Goal: Task Accomplishment & Management: Complete application form

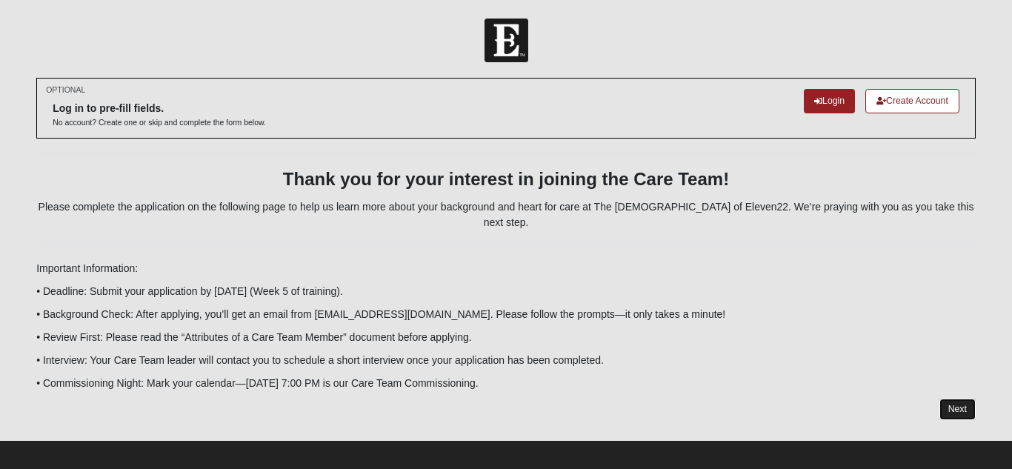
click at [959, 399] on link "Next" at bounding box center [957, 409] width 36 height 21
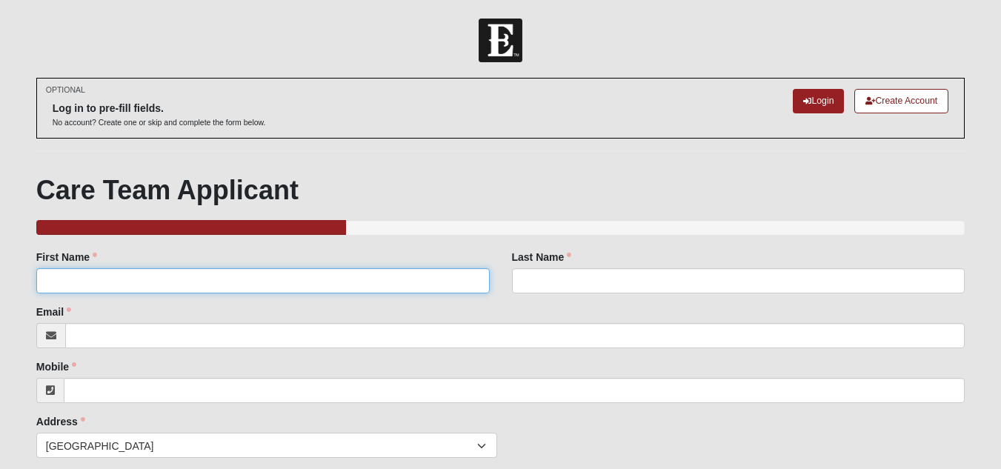
click at [380, 284] on input "First Name" at bounding box center [262, 280] width 453 height 25
type input "[PERSON_NAME]"
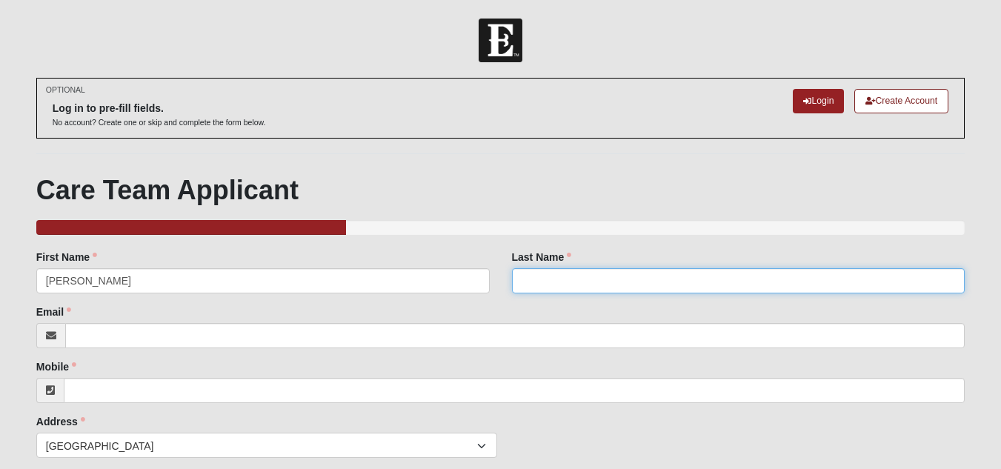
type input "[PERSON_NAME]"
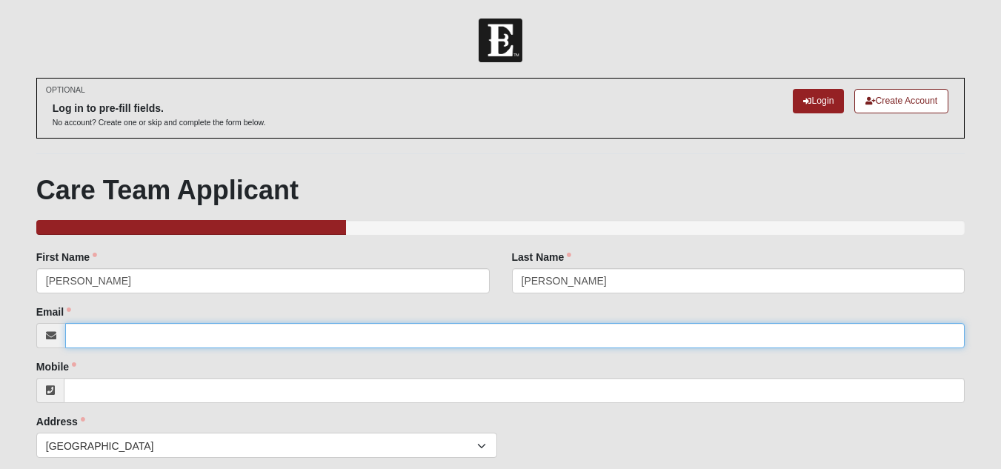
type input "[EMAIL_ADDRESS][DOMAIN_NAME]"
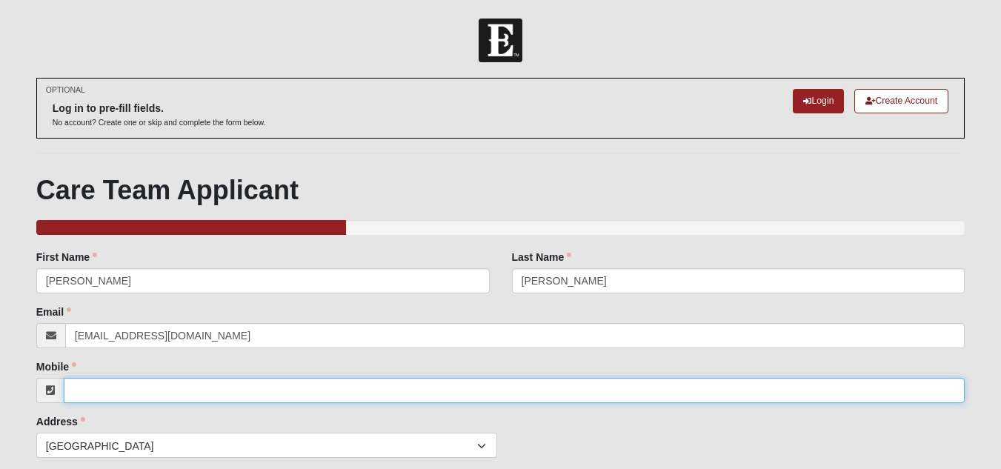
type input "9042000901"
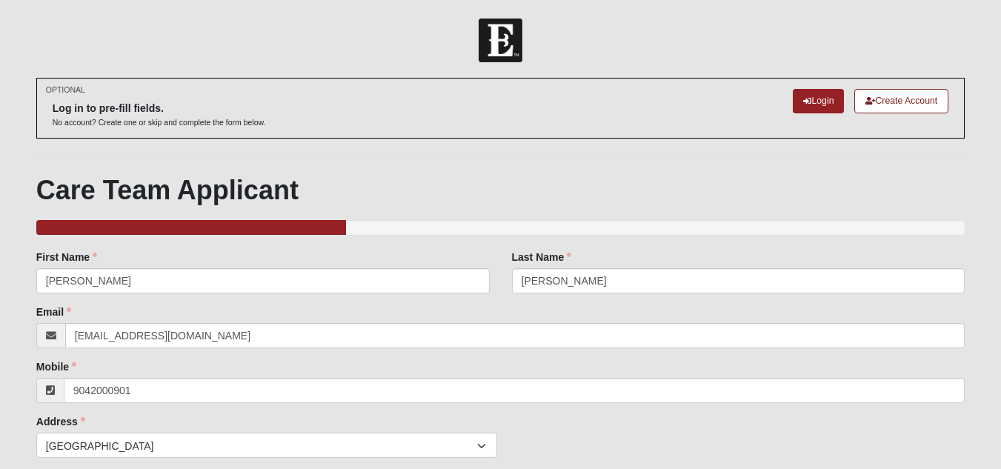
type input "12253 High Laurel Drive"
type input "Jacksonville"
type input "32225"
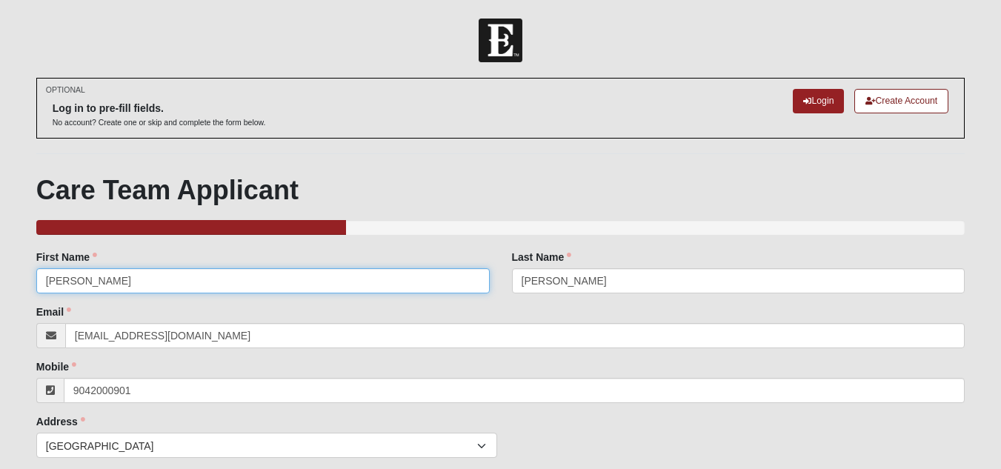
type input "[PHONE_NUMBER]"
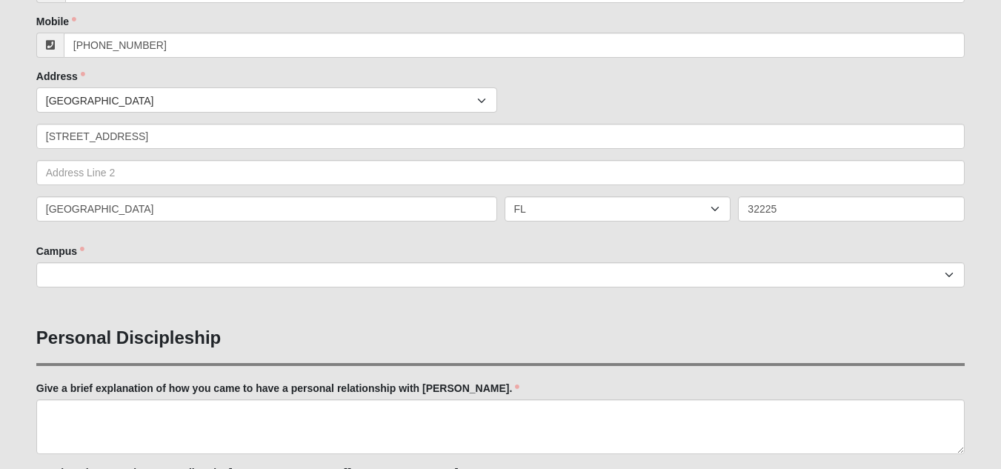
scroll to position [346, 0]
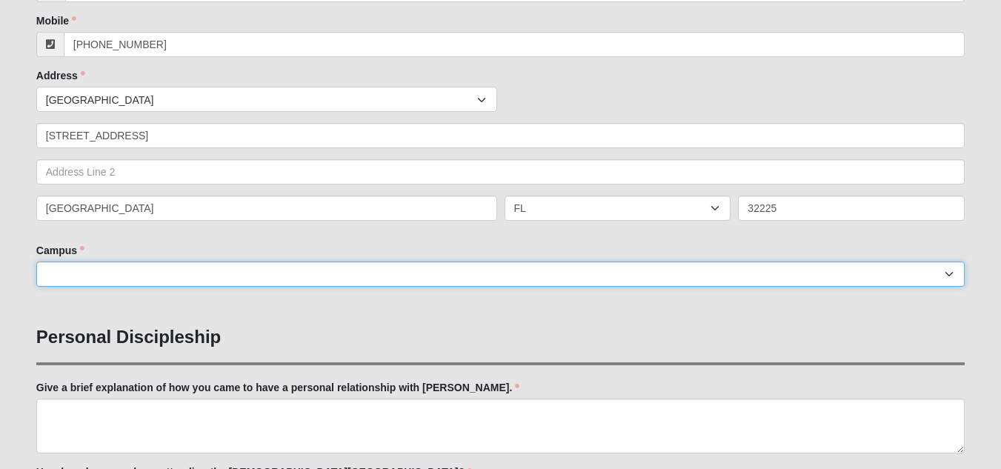
click at [54, 272] on select "[GEOGRAPHIC_DATA] [GEOGRAPHIC_DATA] (Coming Soon) Eleven22 Online [PERSON_NAME]…" at bounding box center [500, 274] width 928 height 25
select select "3"
click at [36, 262] on select "[GEOGRAPHIC_DATA] [GEOGRAPHIC_DATA] (Coming Soon) Eleven22 Online [PERSON_NAME]…" at bounding box center [500, 274] width 928 height 25
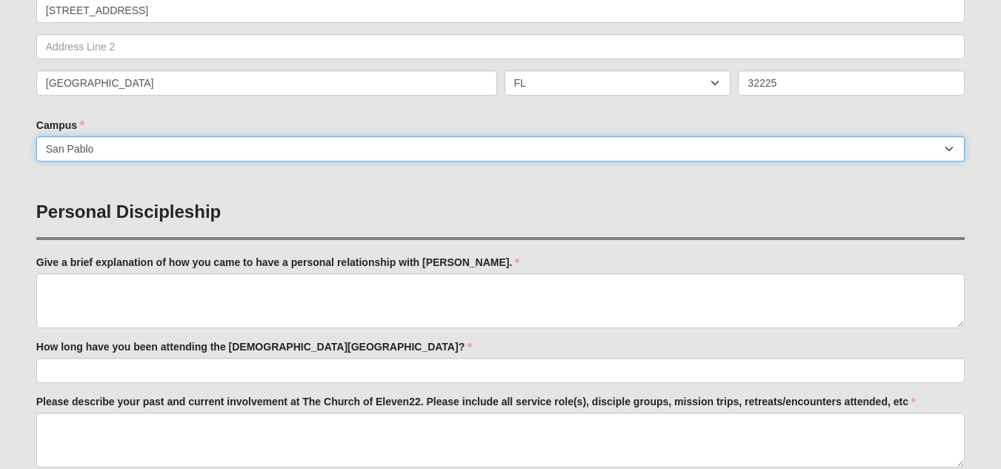
scroll to position [473, 0]
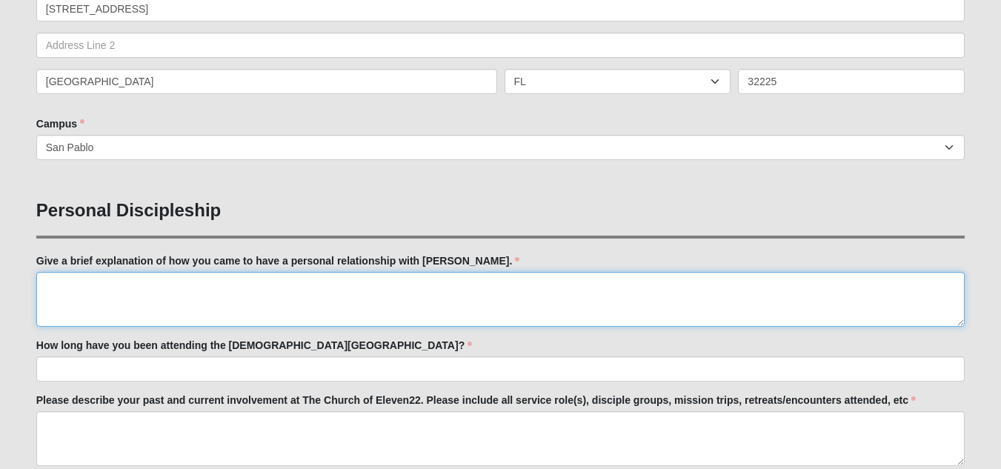
click at [160, 285] on textarea "Give a brief explanation of how you came to have a personal relationship with […" at bounding box center [500, 299] width 928 height 55
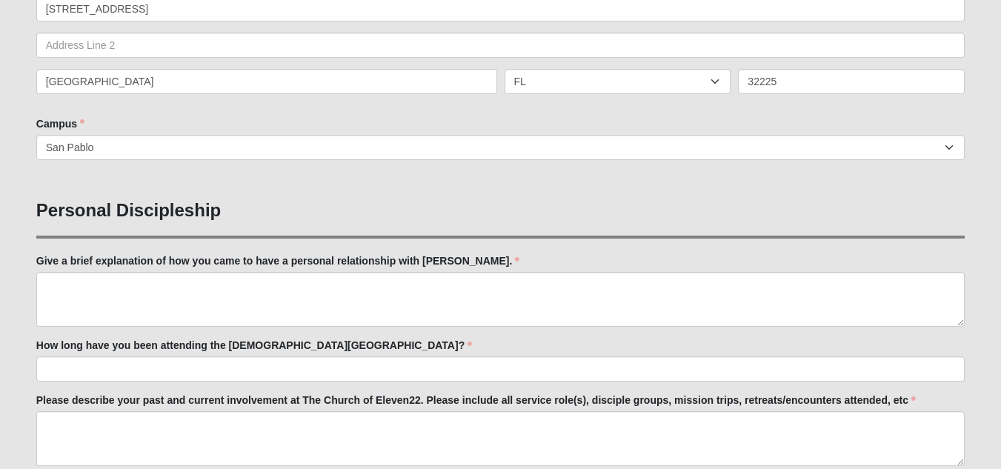
click at [67, 257] on label "Give a brief explanation of how you came to have a personal relationship with […" at bounding box center [278, 260] width 484 height 15
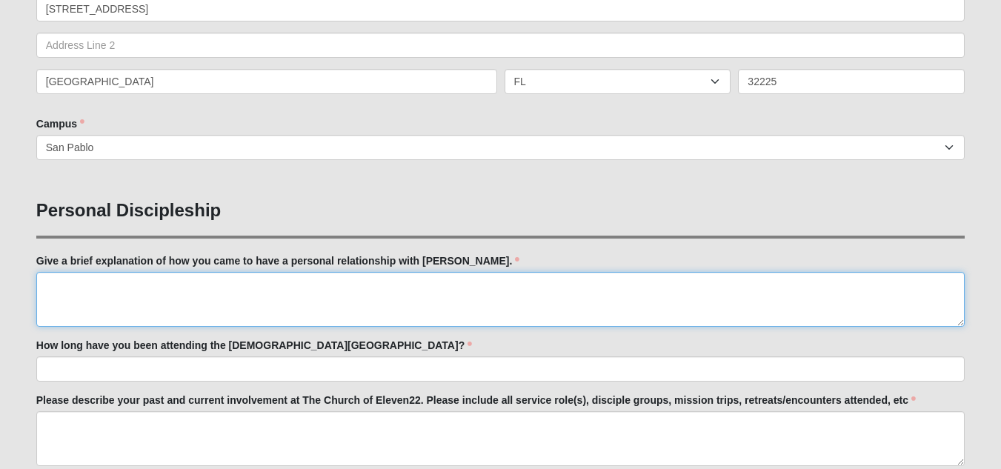
click at [67, 272] on textarea "Give a brief explanation of how you came to have a personal relationship with […" at bounding box center [500, 299] width 928 height 55
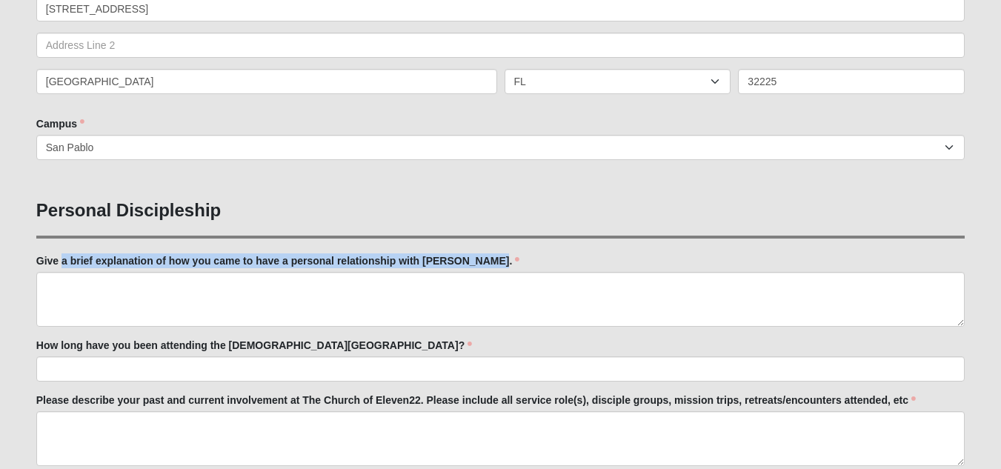
drag, startPoint x: 62, startPoint y: 262, endPoint x: 487, endPoint y: 264, distance: 425.2
click at [487, 264] on label "Give a brief explanation of how you came to have a personal relationship with […" at bounding box center [278, 260] width 484 height 15
copy label "a brief explanation of how you came to have a personal relationship with Jesus …"
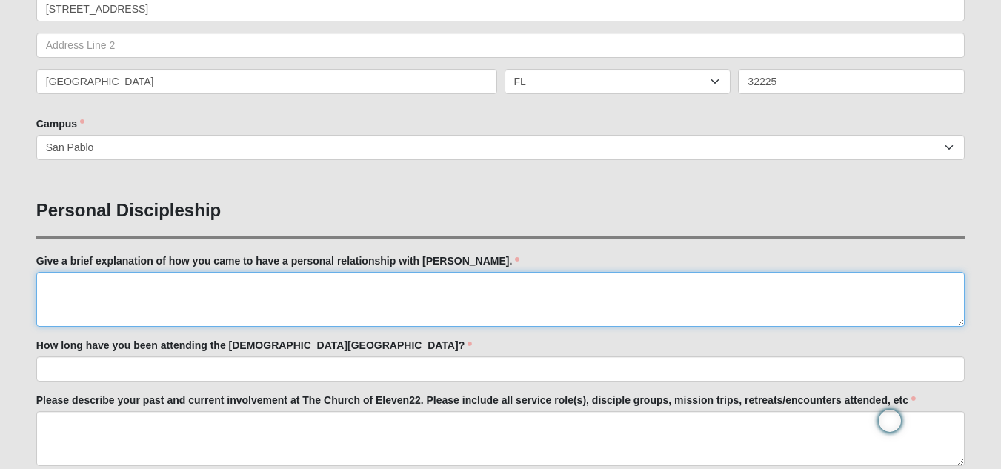
click at [96, 286] on textarea "Give a brief explanation of how you came to have a personal relationship with […" at bounding box center [500, 299] width 928 height 55
paste textarea "I came to have a personal relationship with [PERSON_NAME] after realizing that …"
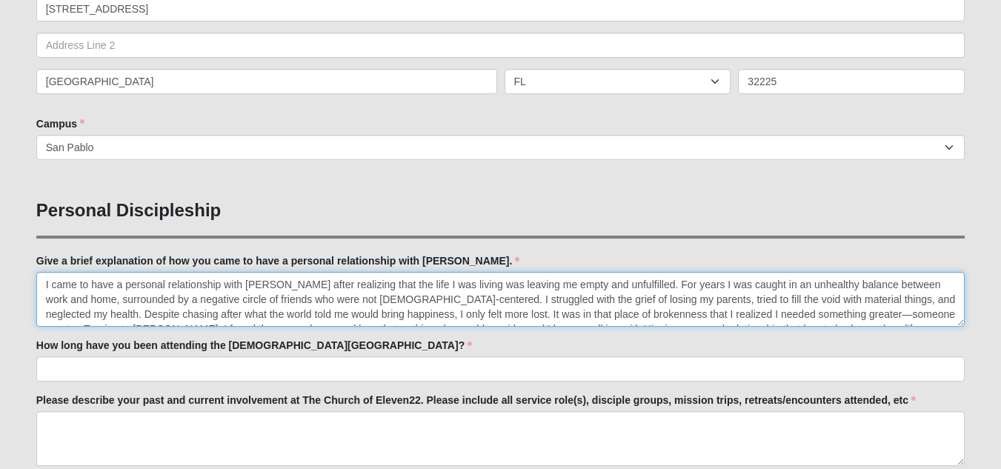
scroll to position [10, 0]
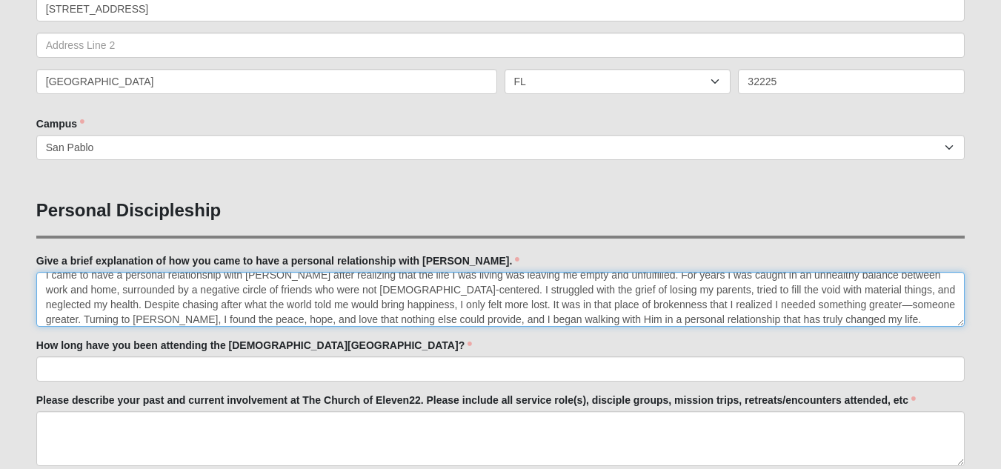
type textarea "I came to have a personal relationship with [PERSON_NAME] after realizing that …"
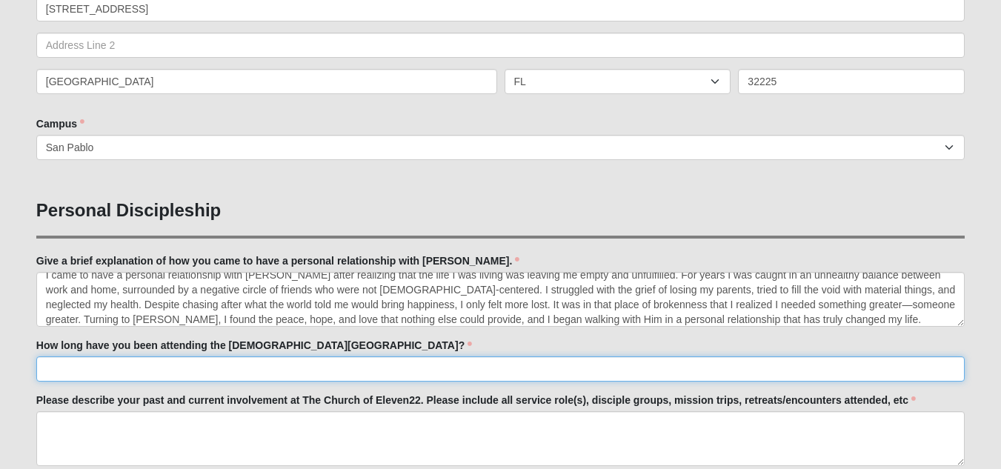
click at [198, 372] on input "How long have you been attending the [DEMOGRAPHIC_DATA][GEOGRAPHIC_DATA]?" at bounding box center [500, 368] width 928 height 25
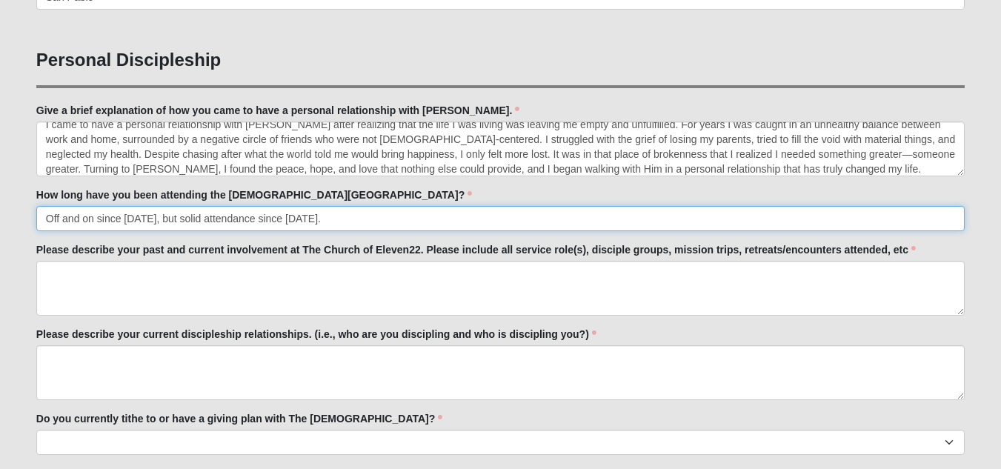
scroll to position [624, 0]
type input "Off and on since 2014, but solid attendance since 2024."
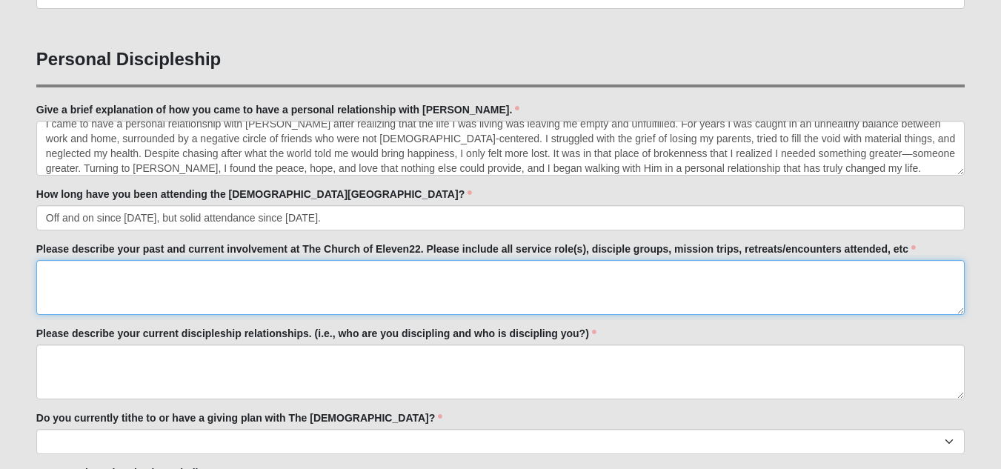
click at [146, 272] on textarea "Please describe your past and current involvement at The Church of Eleven22. Pl…" at bounding box center [500, 287] width 928 height 55
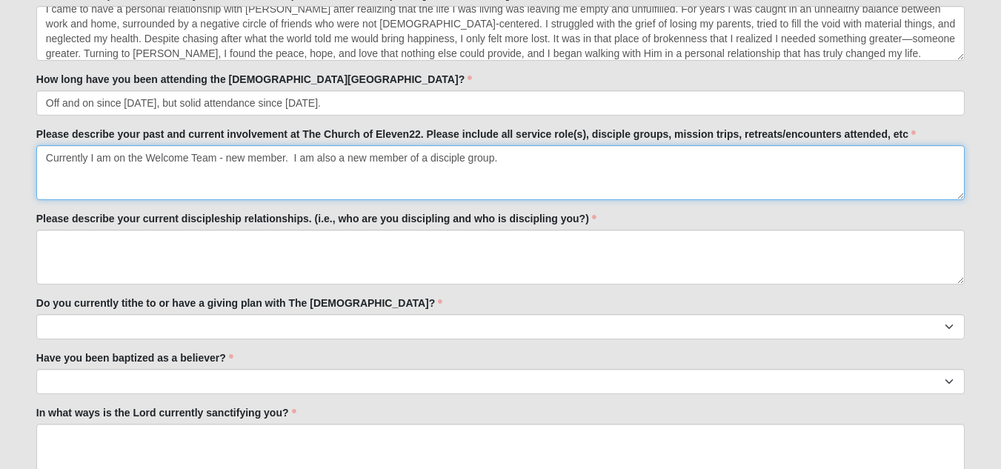
scroll to position [739, 0]
type textarea "Currently I am on the Welcome Team - new member. I am also a new member of a di…"
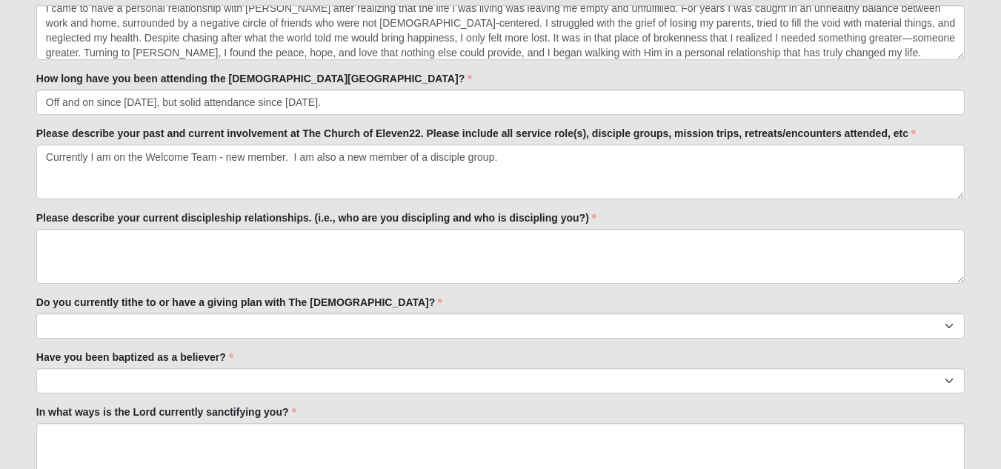
click at [36, 218] on label "Please describe your current discipleship relationships. (i.e., who are you dis…" at bounding box center [316, 217] width 560 height 15
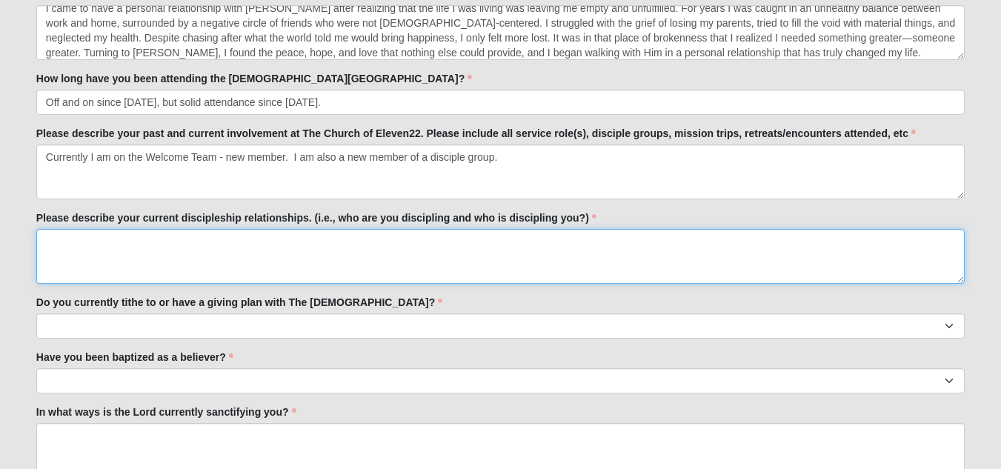
click at [36, 229] on textarea "Please describe your current discipleship relationships. (i.e., who are you dis…" at bounding box center [500, 256] width 928 height 55
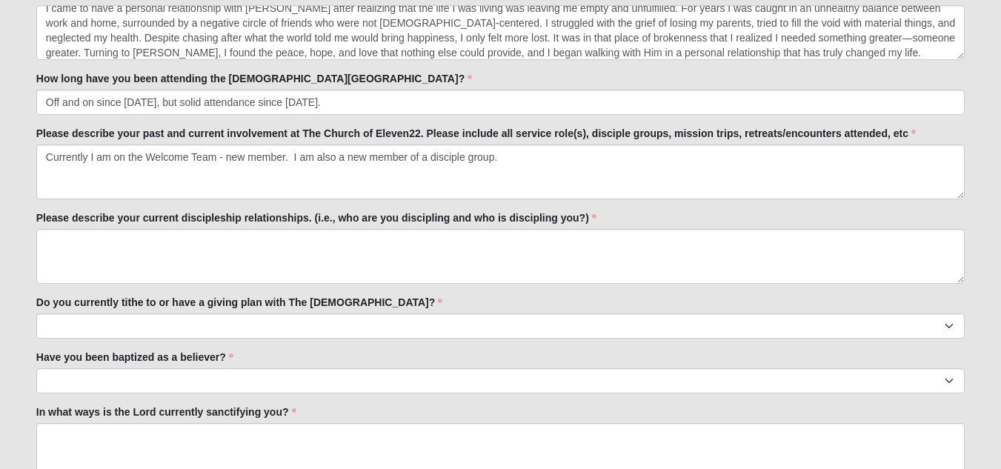
click at [38, 215] on label "Please describe your current discipleship relationships. (i.e., who are you dis…" at bounding box center [316, 217] width 560 height 15
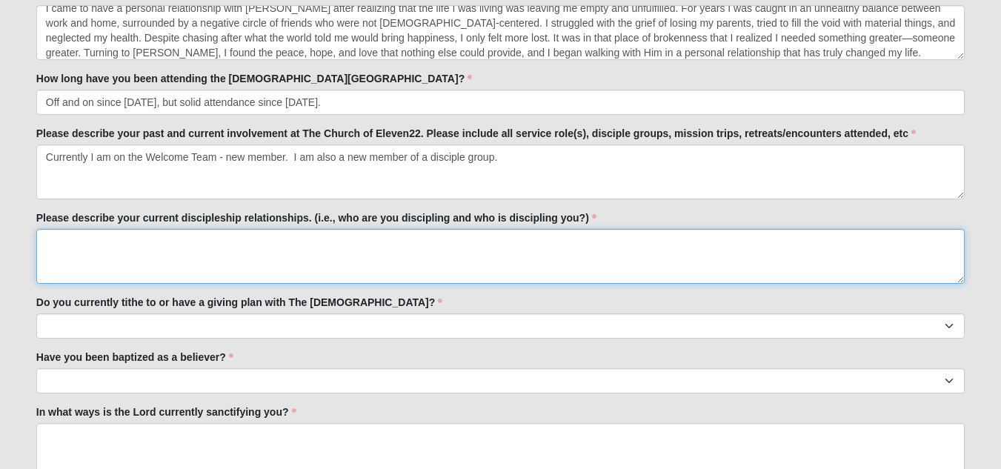
click at [38, 229] on textarea "Please describe your current discipleship relationships. (i.e., who are you dis…" at bounding box center [500, 256] width 928 height 55
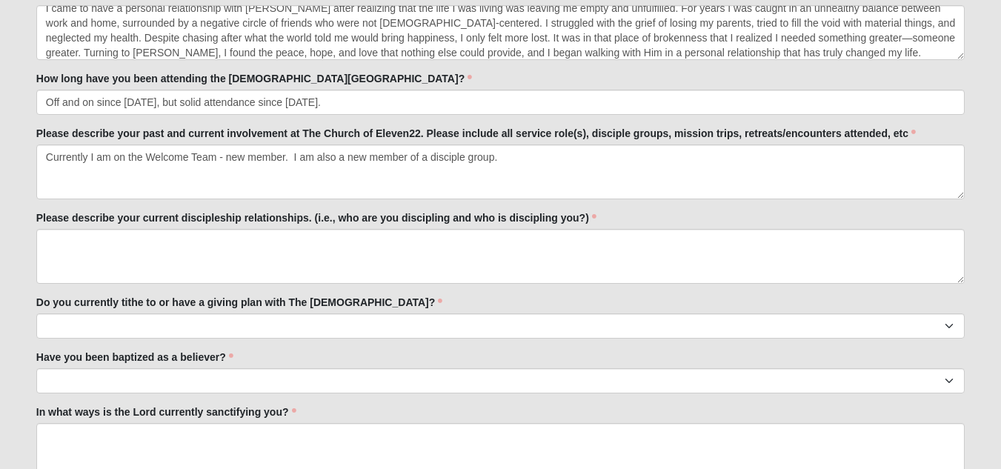
click at [38, 215] on label "Please describe your current discipleship relationships. (i.e., who are you dis…" at bounding box center [316, 217] width 560 height 15
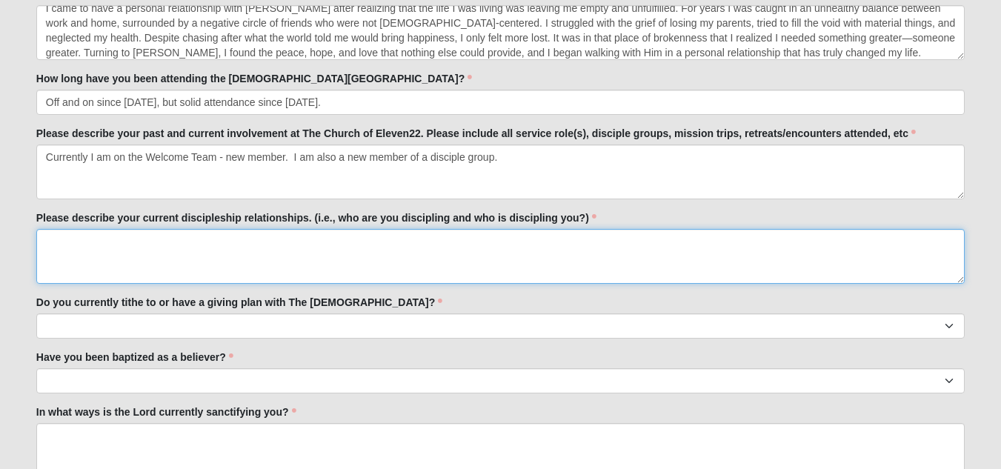
click at [38, 229] on textarea "Please describe your current discipleship relationships. (i.e., who are you dis…" at bounding box center [500, 256] width 928 height 55
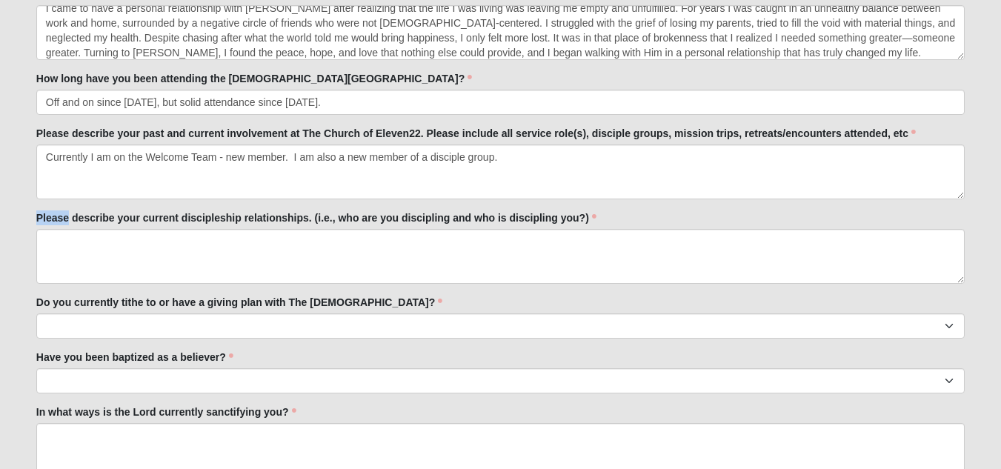
click at [38, 215] on label "Please describe your current discipleship relationships. (i.e., who are you dis…" at bounding box center [316, 217] width 560 height 15
click at [38, 229] on textarea "Please describe your current discipleship relationships. (i.e., who are you dis…" at bounding box center [500, 256] width 928 height 55
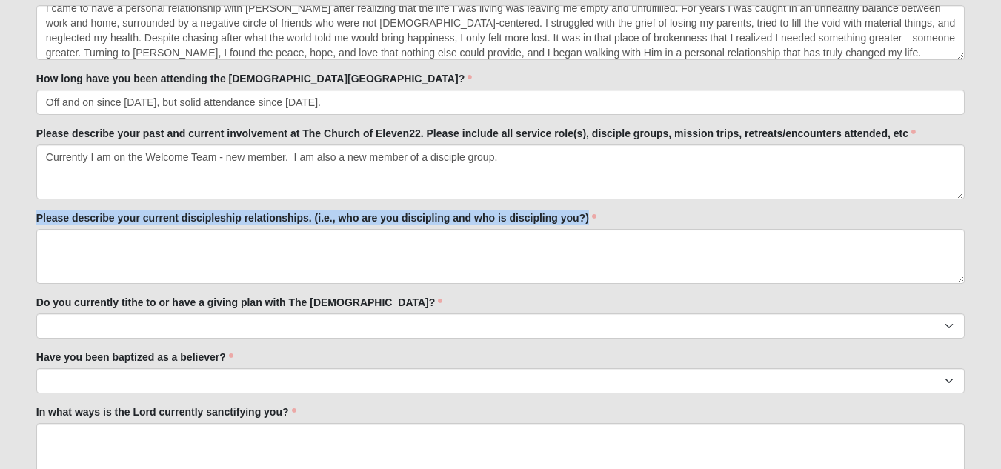
drag, startPoint x: 603, startPoint y: 218, endPoint x: 50, endPoint y: 202, distance: 553.6
copy label "Please describe your current discipleship relationships. (i.e., who are you dis…"
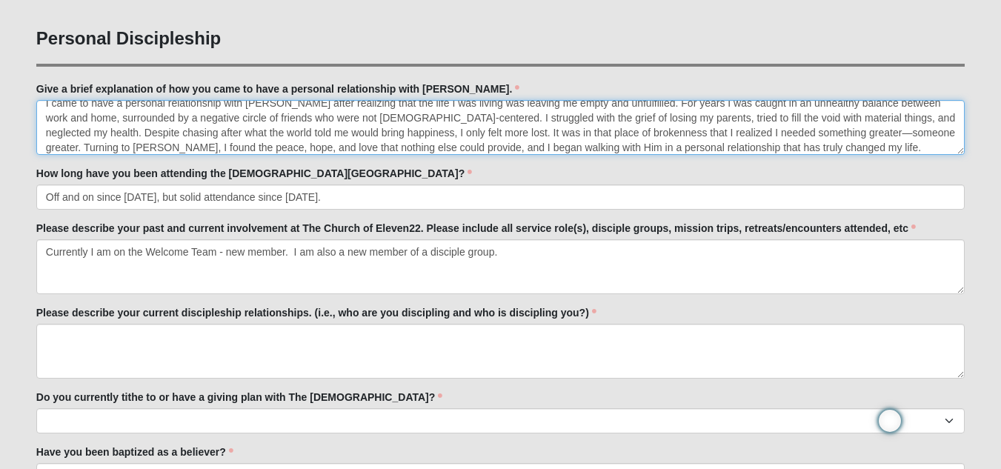
scroll to position [0, 0]
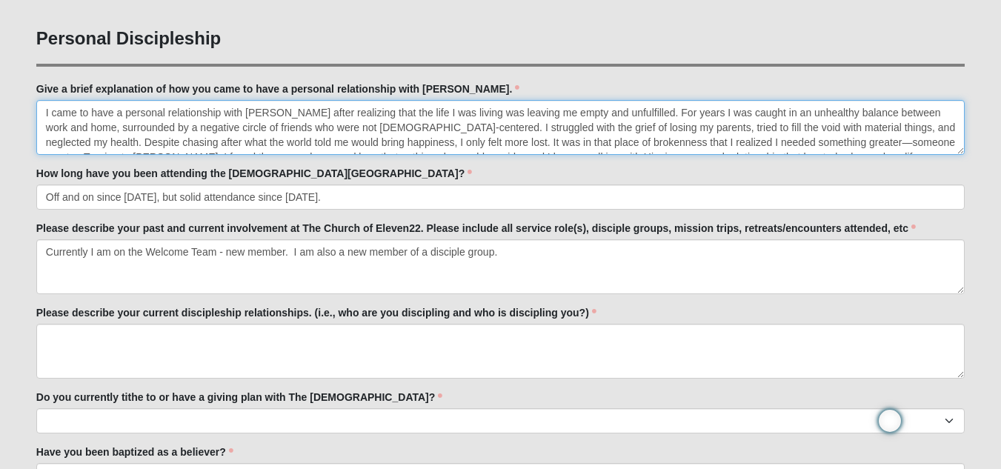
drag, startPoint x: 779, startPoint y: 143, endPoint x: 0, endPoint y: 115, distance: 779.9
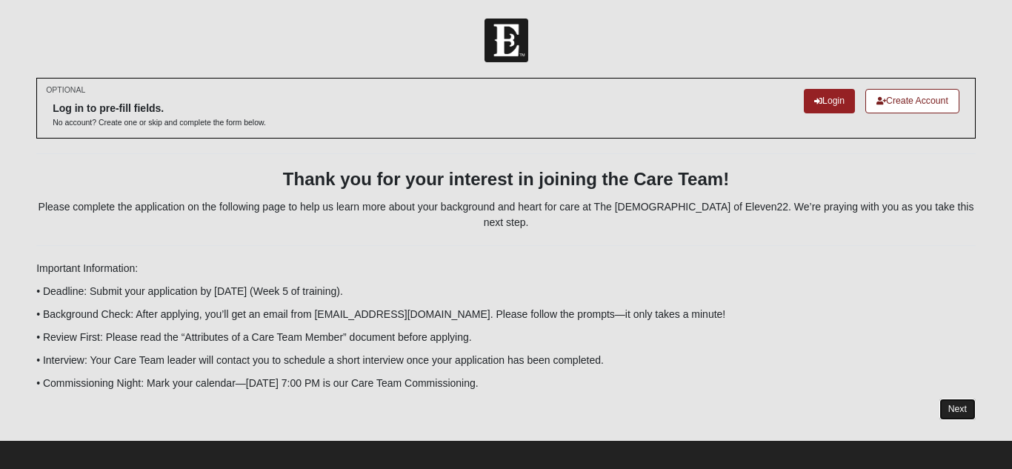
click at [957, 399] on link "Next" at bounding box center [957, 409] width 36 height 21
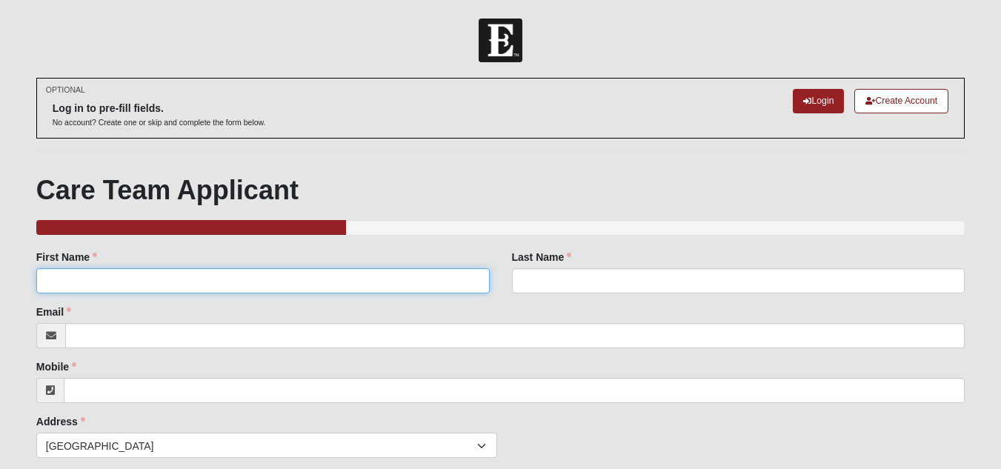
click at [415, 288] on input "First Name" at bounding box center [262, 280] width 453 height 25
type input "[PERSON_NAME]"
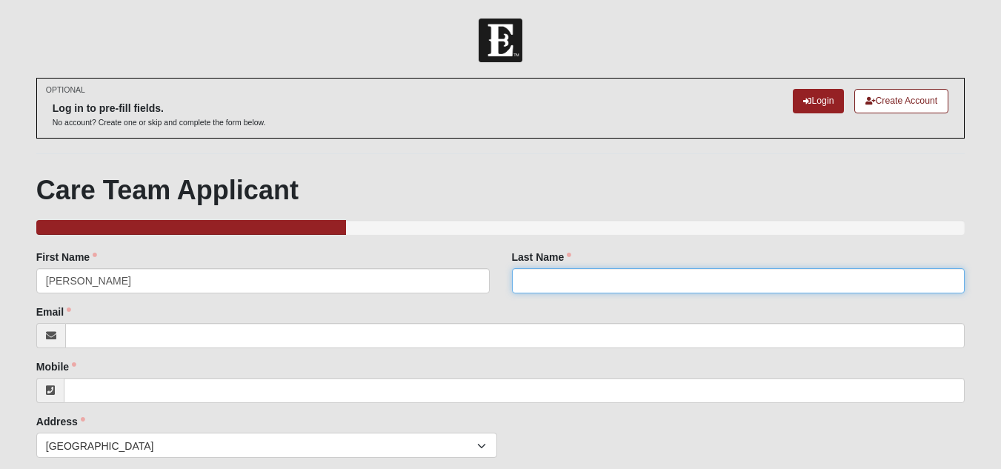
type input "[PERSON_NAME]"
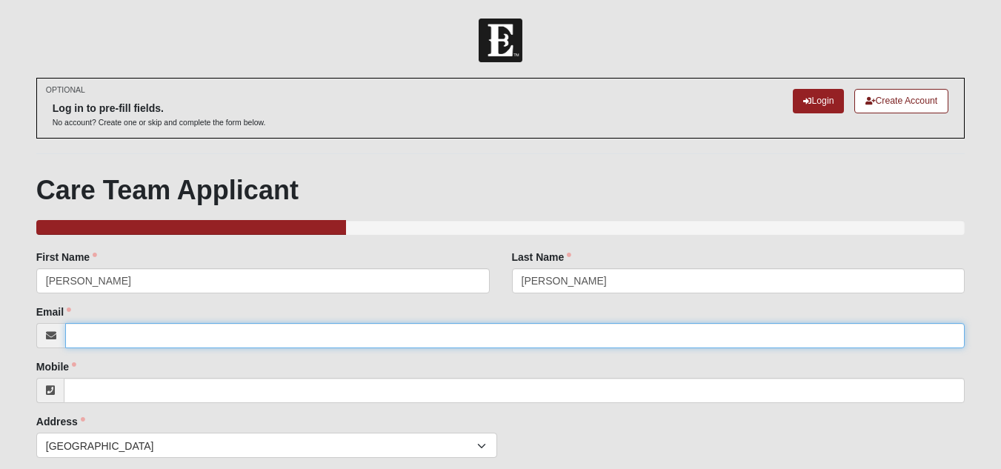
type input "[EMAIL_ADDRESS][DOMAIN_NAME]"
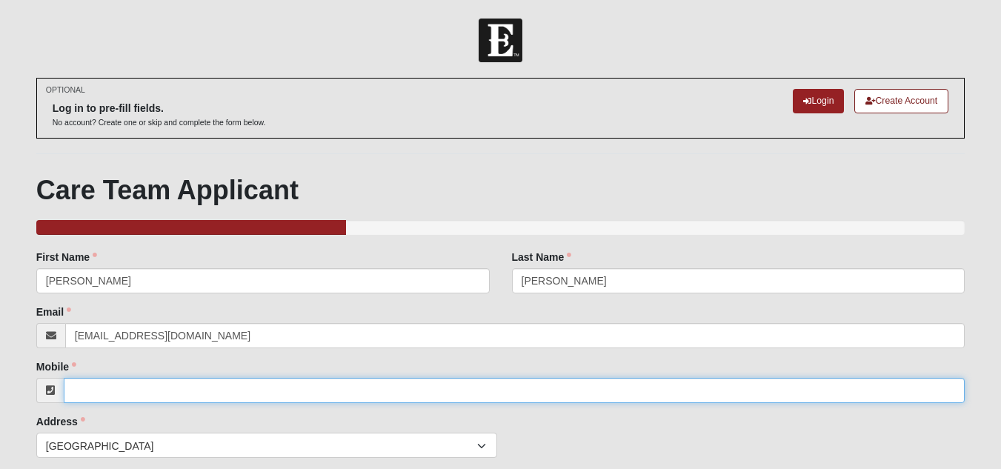
type input "9042000901"
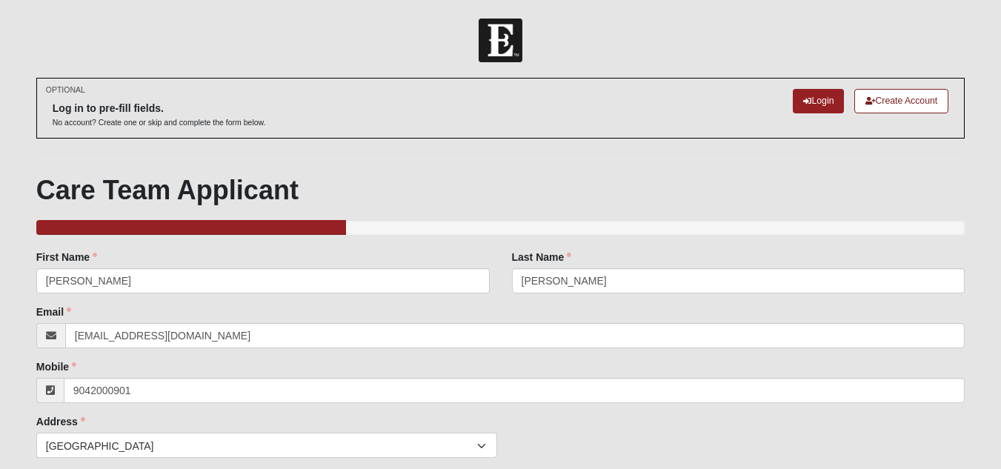
type input "[STREET_ADDRESS]"
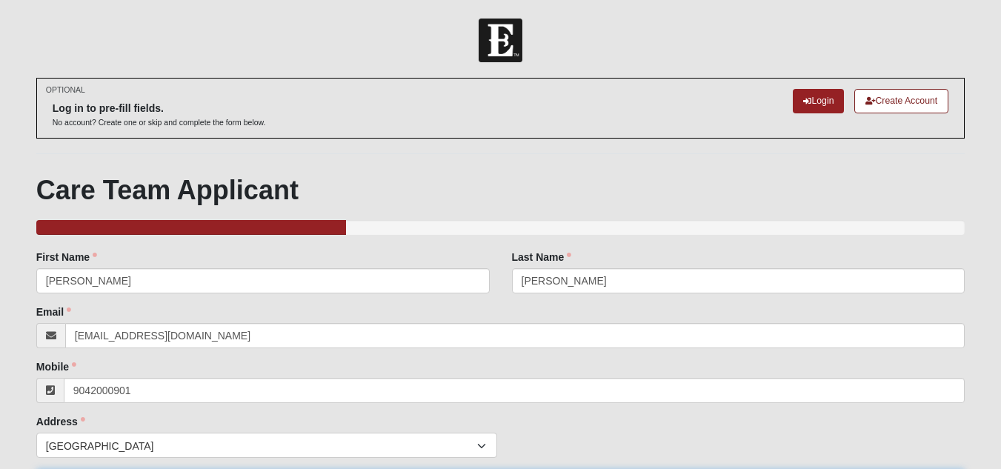
type input "[GEOGRAPHIC_DATA]"
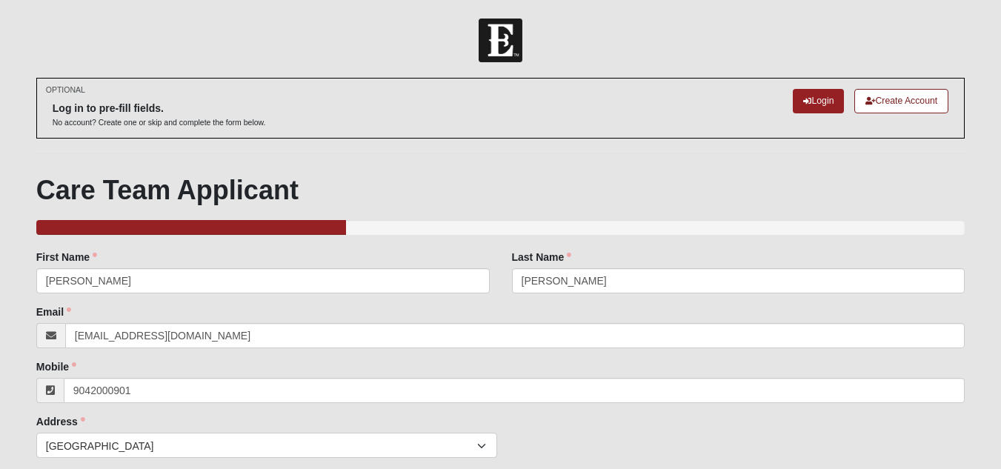
type input "32225"
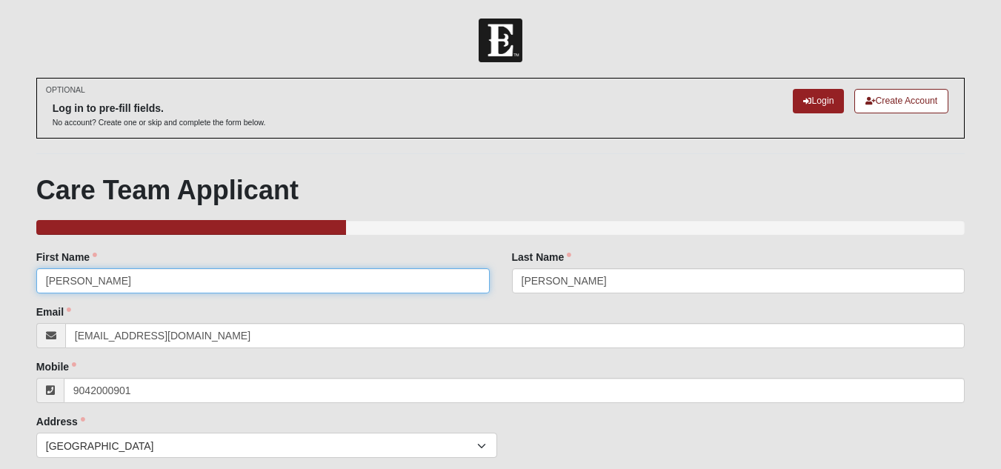
type input "[PHONE_NUMBER]"
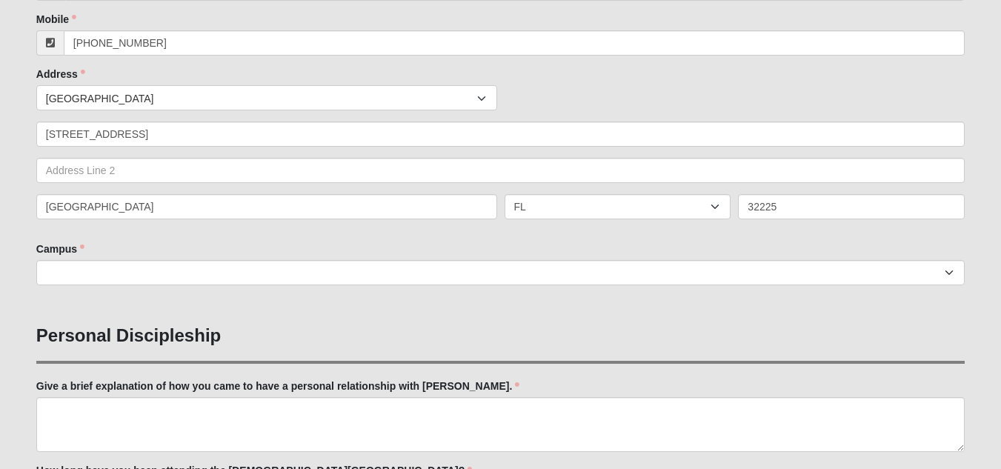
scroll to position [349, 0]
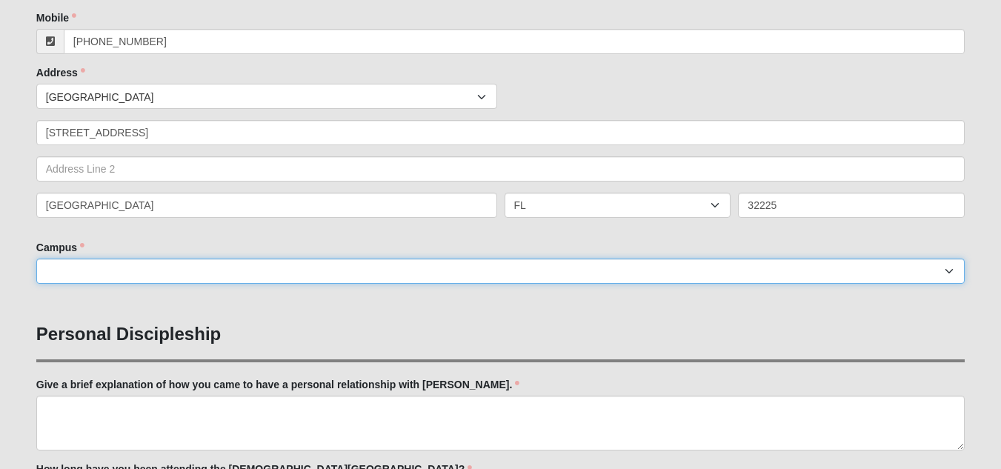
click at [295, 275] on select "[GEOGRAPHIC_DATA] [GEOGRAPHIC_DATA] (Coming Soon) Eleven22 Online [PERSON_NAME]…" at bounding box center [500, 271] width 928 height 25
select select "3"
click at [36, 259] on select "[GEOGRAPHIC_DATA] [GEOGRAPHIC_DATA] (Coming Soon) Eleven22 Online [PERSON_NAME]…" at bounding box center [500, 271] width 928 height 25
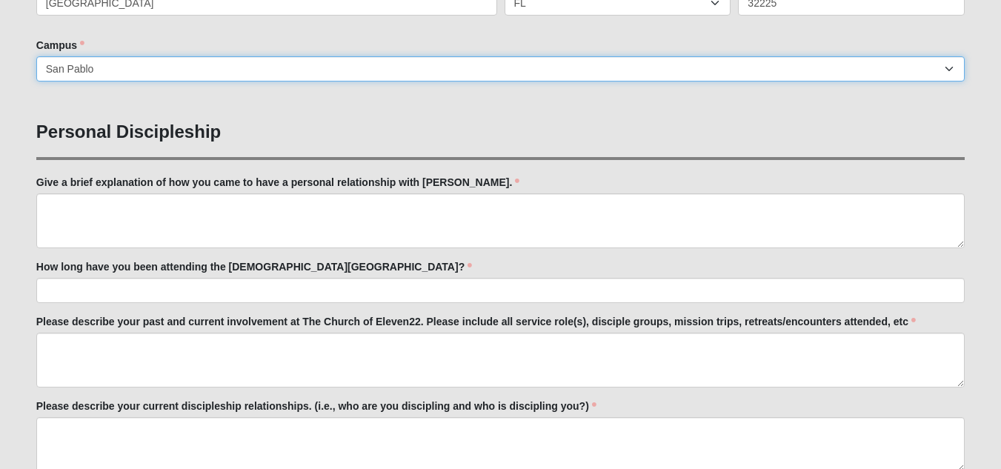
scroll to position [559, 0]
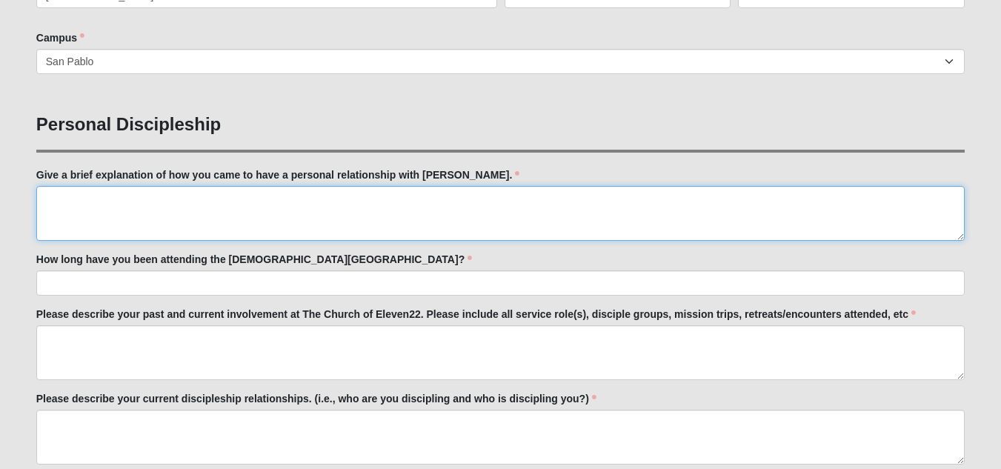
click at [136, 196] on textarea "Give a brief explanation of how you came to have a personal relationship with […" at bounding box center [500, 213] width 928 height 55
paste textarea "I came to have a personal relationship with [PERSON_NAME] after realizing that …"
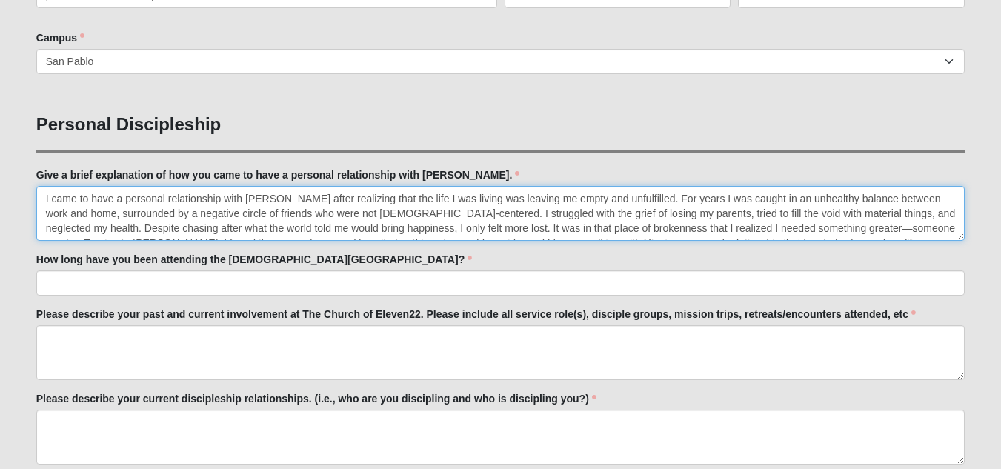
scroll to position [10, 0]
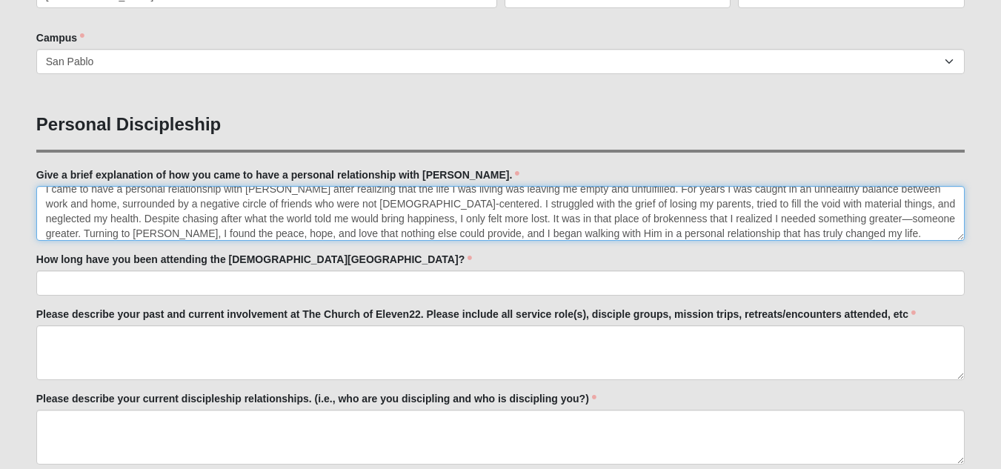
type textarea "I came to have a personal relationship with [PERSON_NAME] after realizing that …"
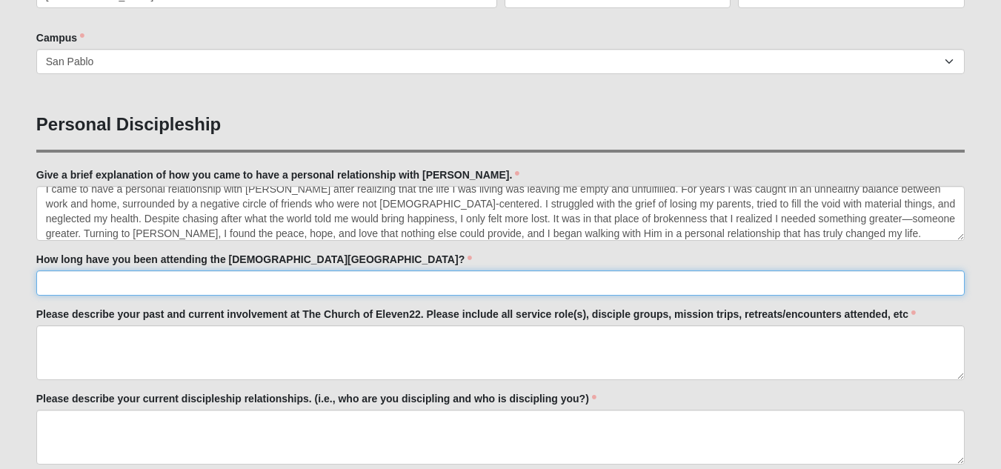
click at [121, 282] on input "How long have you been attending the [DEMOGRAPHIC_DATA][GEOGRAPHIC_DATA]?" at bounding box center [500, 282] width 928 height 25
type input "Off and on since [DATE] and solid attendance since [DATE]"
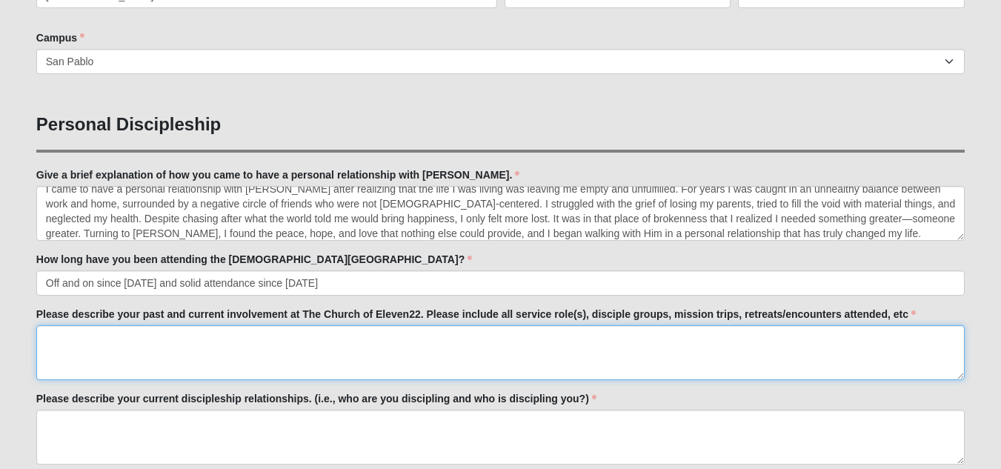
click at [68, 338] on textarea "Please describe your past and current involvement at The Church of Eleven22. Pl…" at bounding box center [500, 352] width 928 height 55
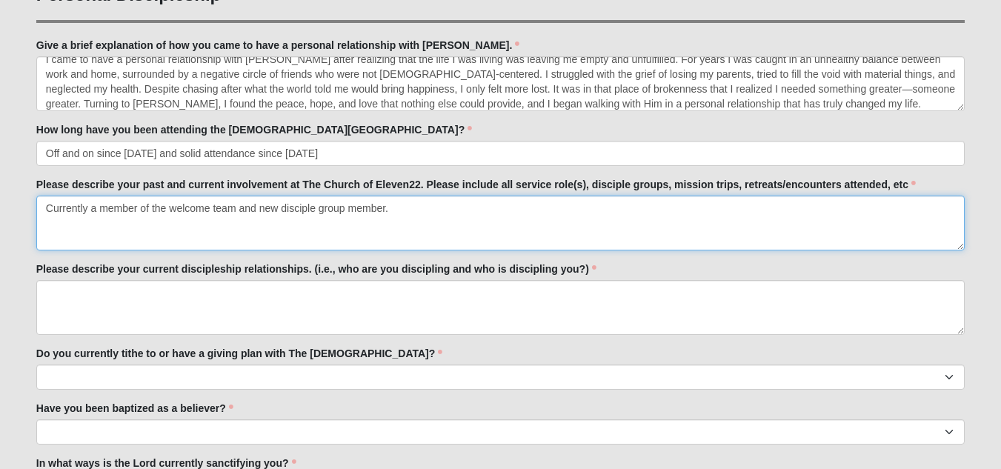
scroll to position [689, 0]
type textarea "Currently a member of the welcome team and new disciple group member."
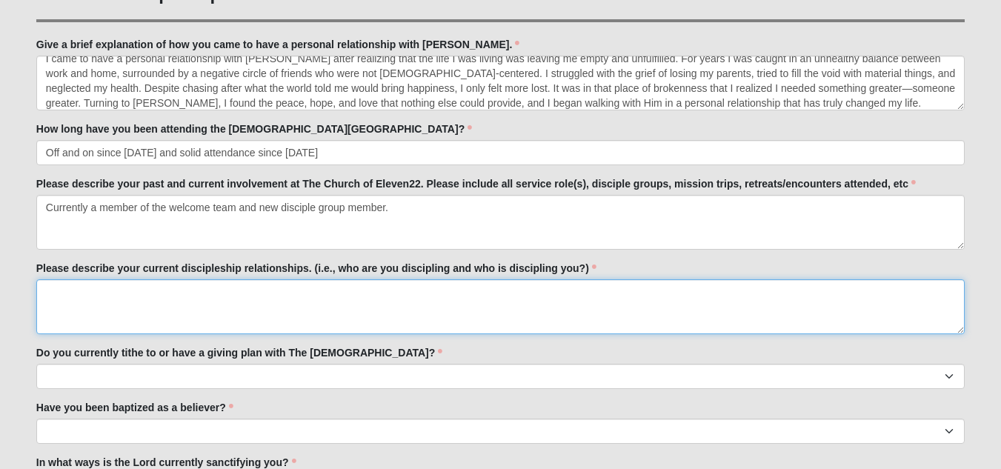
click at [311, 302] on textarea "Please describe your current discipleship relationships. (i.e., who are you dis…" at bounding box center [500, 306] width 928 height 55
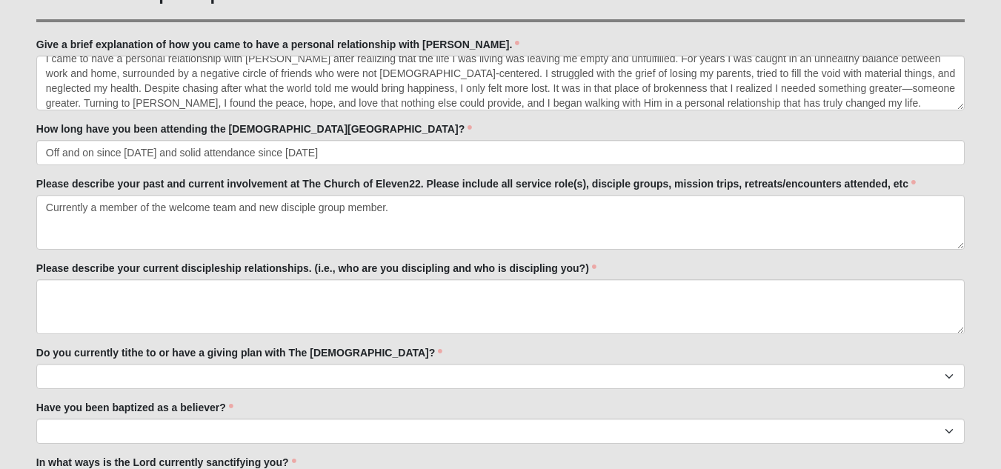
click at [43, 186] on label "Please describe your past and current involvement at The Church of Eleven22. Pl…" at bounding box center [475, 183] width 879 height 15
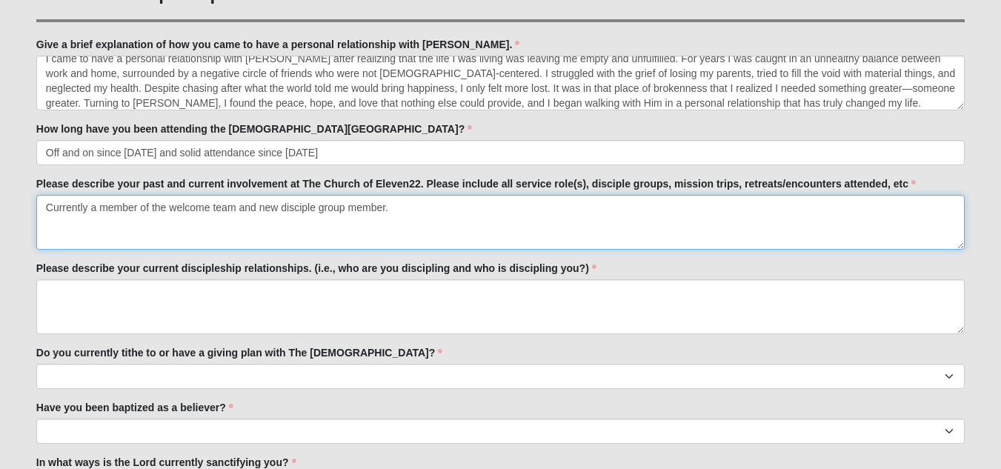
click at [43, 195] on textarea "Currently a member of the welcome team and new disciple group member." at bounding box center [500, 222] width 928 height 55
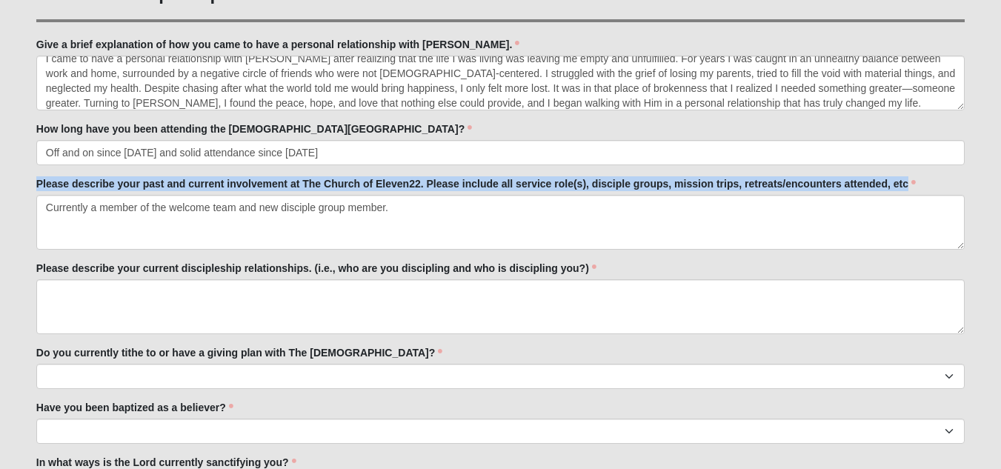
drag, startPoint x: 33, startPoint y: 182, endPoint x: 962, endPoint y: 182, distance: 928.3
copy label "Please describe your past and current involvement at The Church of Eleven22. Pl…"
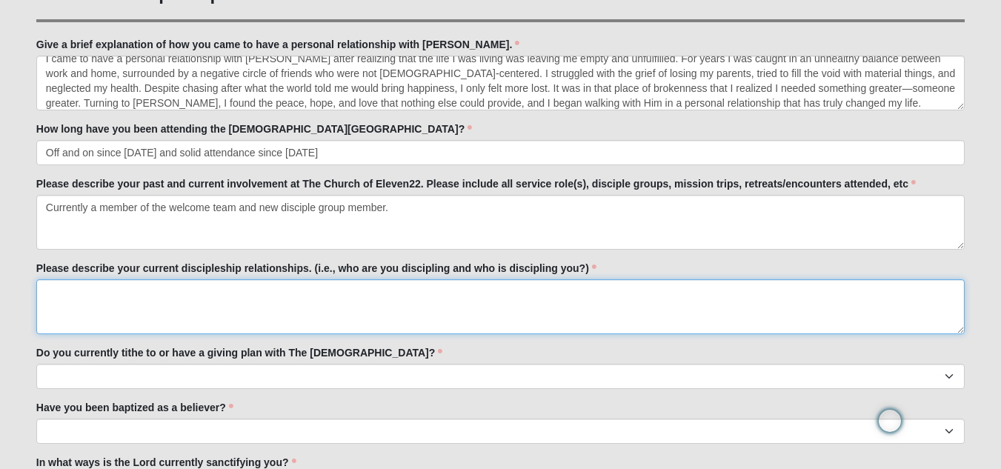
click at [148, 293] on textarea "Please describe your current discipleship relationships. (i.e., who are you dis…" at bounding box center [500, 306] width 928 height 55
paste textarea "L ipsu dolo sitamet co ad elit se Doe Tempor in Utlabo34 etdolorem aliqu E admi…"
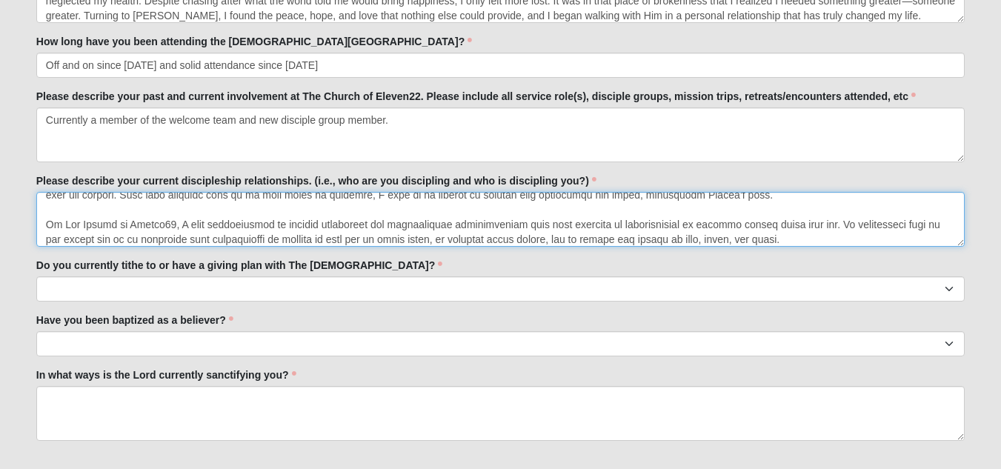
scroll to position [777, 0]
type textarea "L ipsu dolo sitamet co ad elit se Doe Tempor in Utlabo34 etdolorem aliqu E admi…"
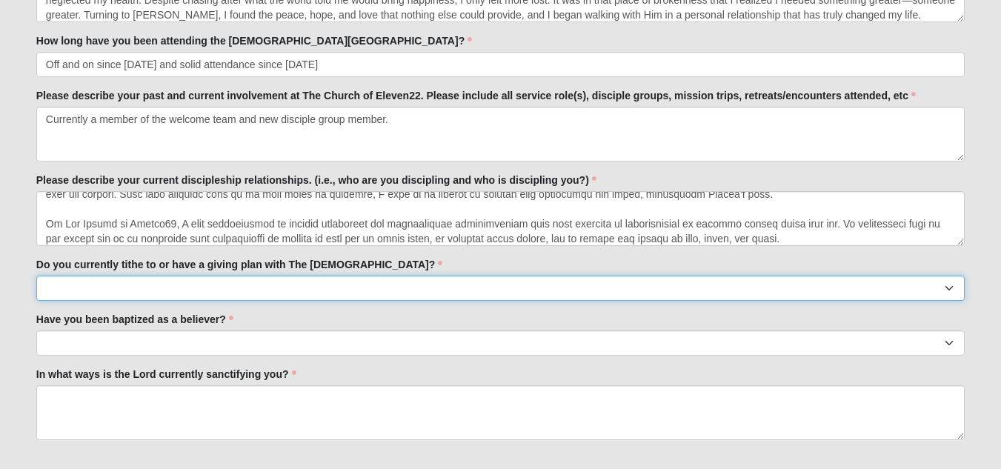
click at [302, 289] on select "No Yes" at bounding box center [500, 288] width 928 height 25
select select "False"
click at [36, 276] on select "No Yes" at bounding box center [500, 288] width 928 height 25
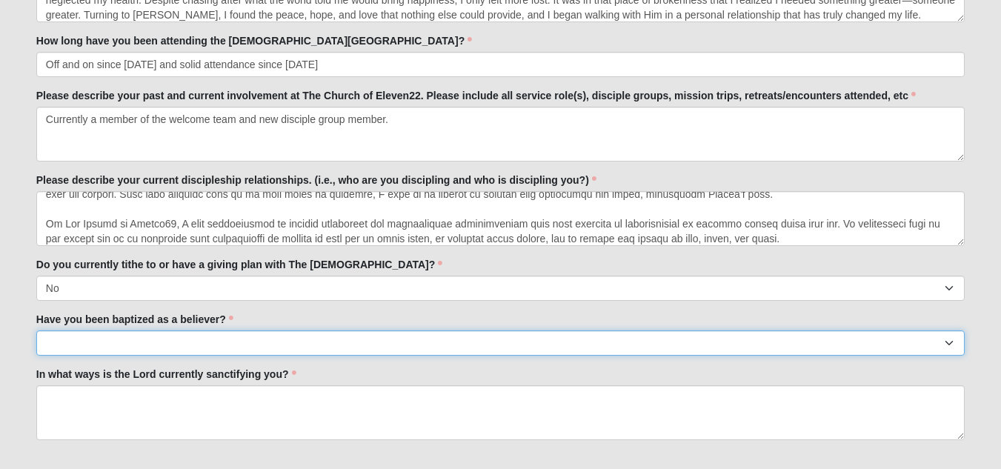
click at [152, 344] on select "No Yes" at bounding box center [500, 342] width 928 height 25
select select "True"
click at [36, 330] on select "No Yes" at bounding box center [500, 342] width 928 height 25
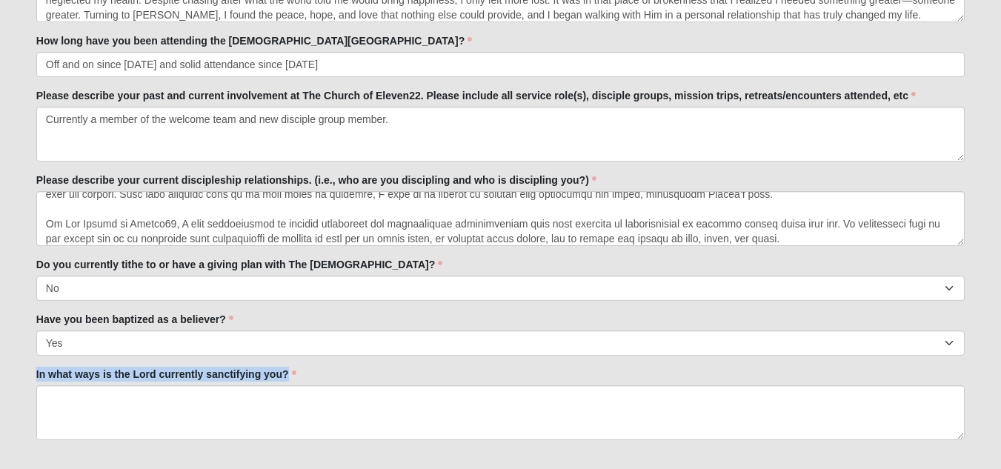
drag, startPoint x: 35, startPoint y: 373, endPoint x: 304, endPoint y: 381, distance: 269.8
click at [304, 381] on div "OPTIONAL Log in to pre-fill fields. No account? Create one or skip and complete…" at bounding box center [500, 423] width 950 height 2245
copy label "In what ways is the Lord currently sanctifying you?"
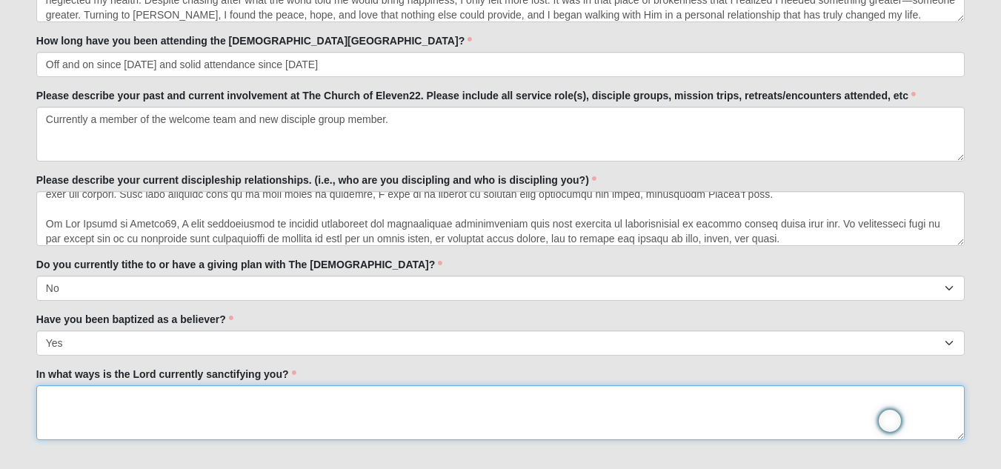
click at [60, 412] on textarea "In what ways is the Lord currently sanctifying you?" at bounding box center [500, 412] width 928 height 55
paste textarea "Right now, the Lord is sanctifying me in several important ways. First, He has …"
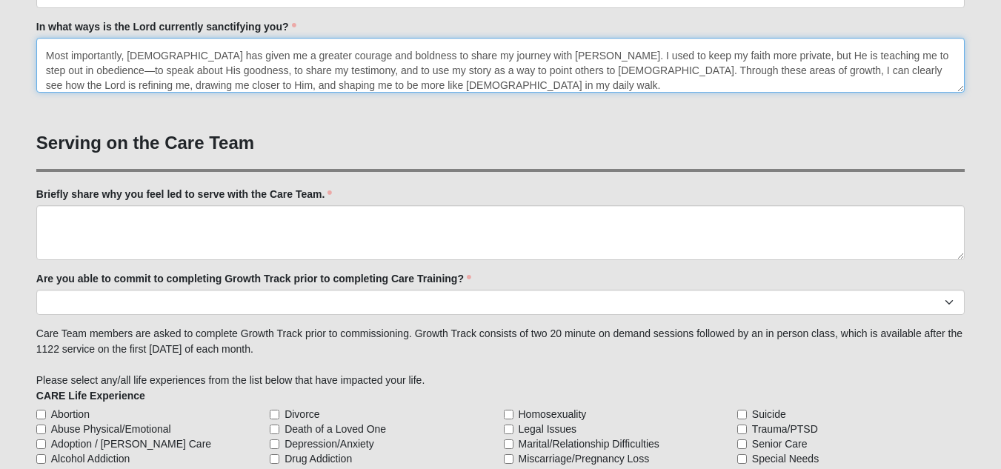
scroll to position [1132, 0]
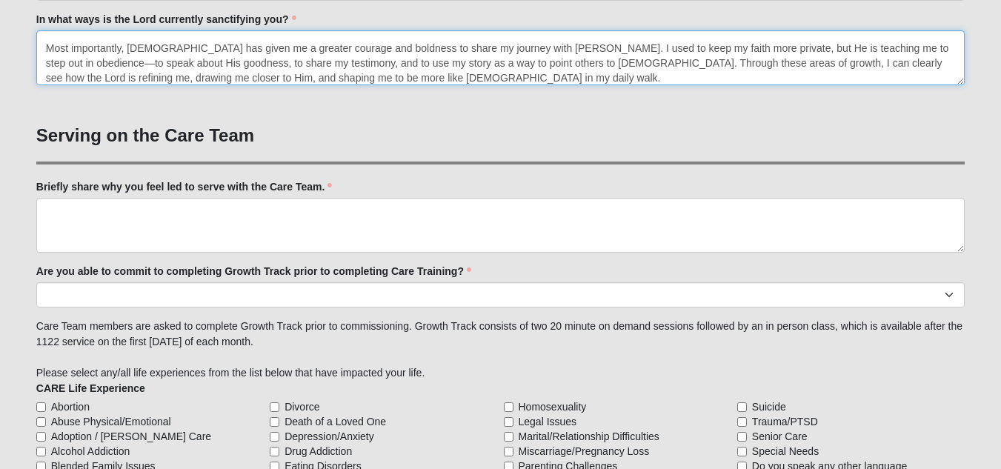
type textarea "Right now, the Lord is sanctifying me in several important ways. First, He has …"
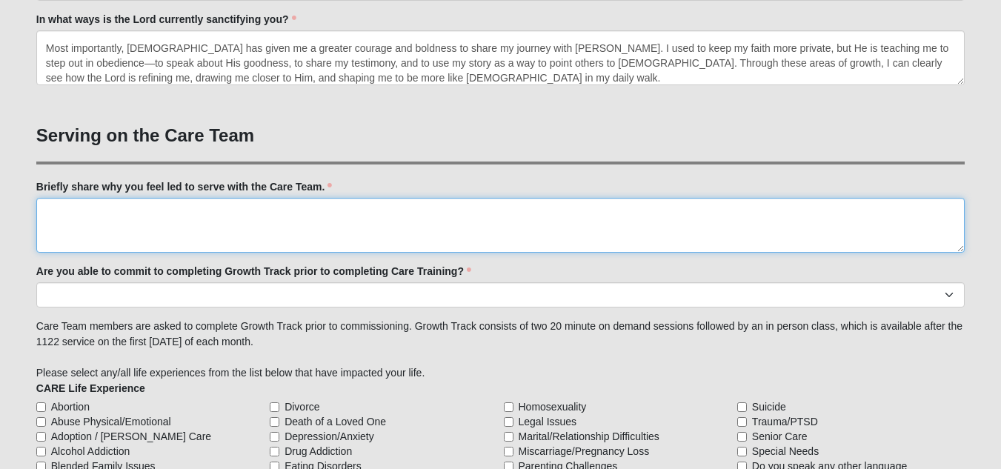
click at [131, 204] on textarea "Briefly share why you feel led to serve with the Care Team." at bounding box center [500, 225] width 928 height 55
paste textarea "L ipsumdo S ame consec ad elits do eiu Temp Inci utlabor Etd mag aliqu en a min…"
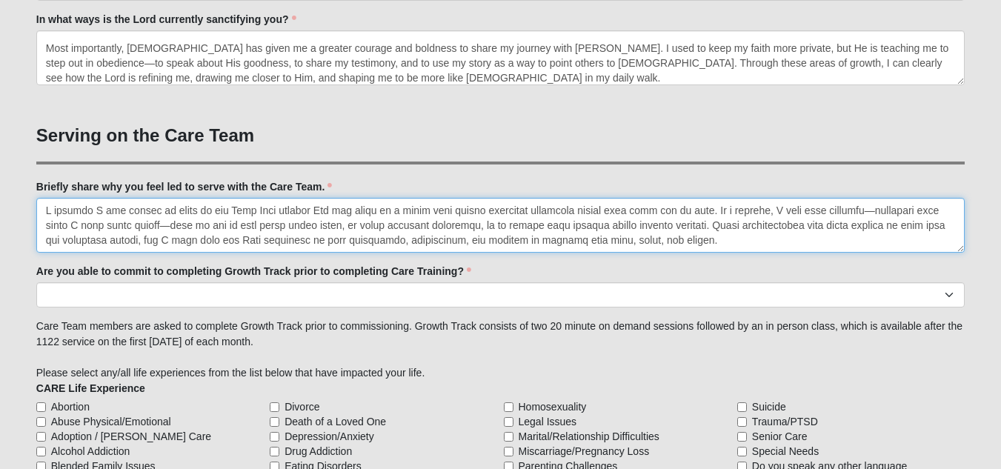
scroll to position [54, 0]
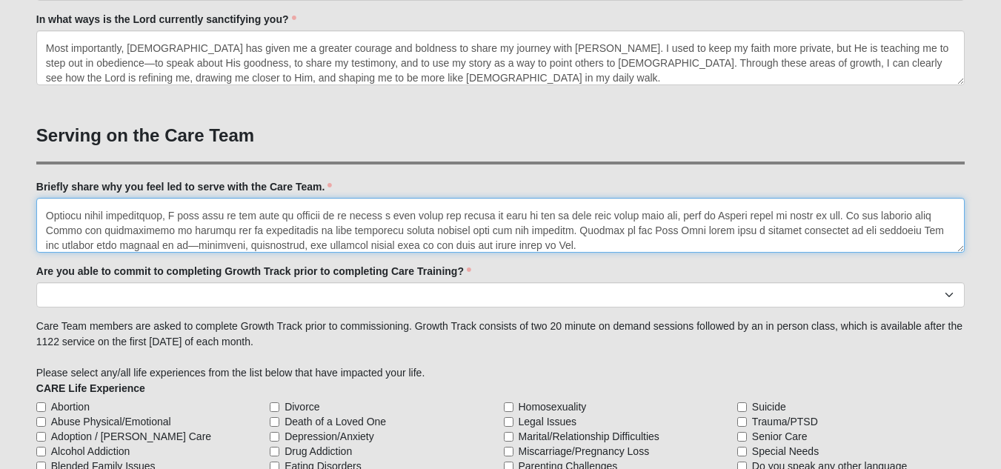
type textarea "L ipsumdo S ame consec ad elits do eiu Temp Inci utlabor Etd mag aliqu en a min…"
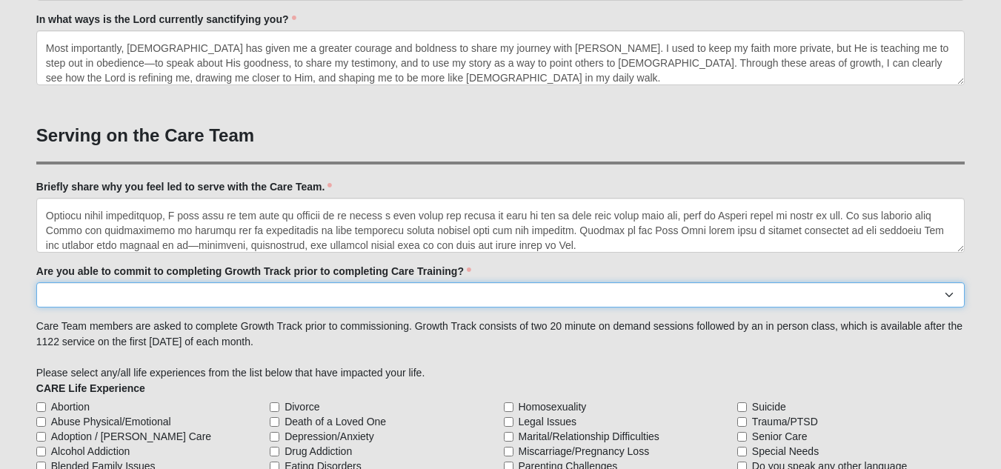
click at [255, 297] on select "Yes No Already Completed" at bounding box center [500, 294] width 928 height 25
select select "Yes"
click at [36, 282] on select "Yes No Already Completed" at bounding box center [500, 294] width 928 height 25
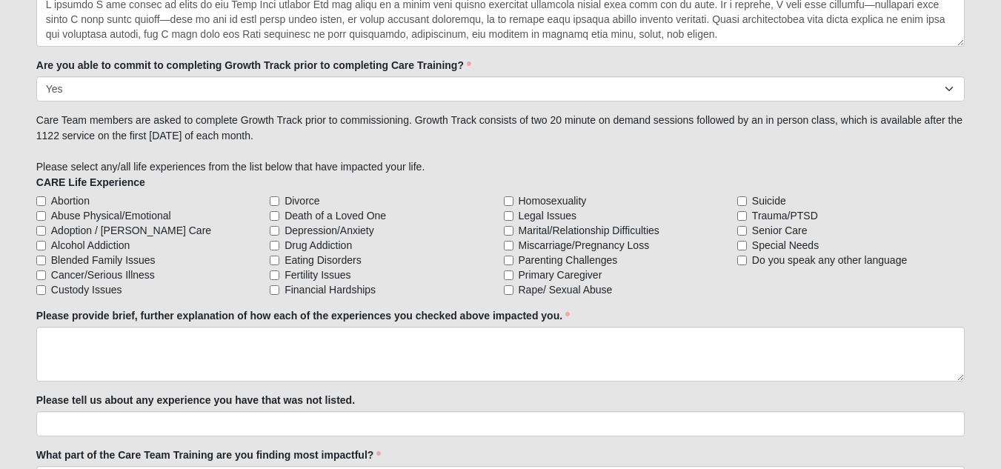
scroll to position [1367, 0]
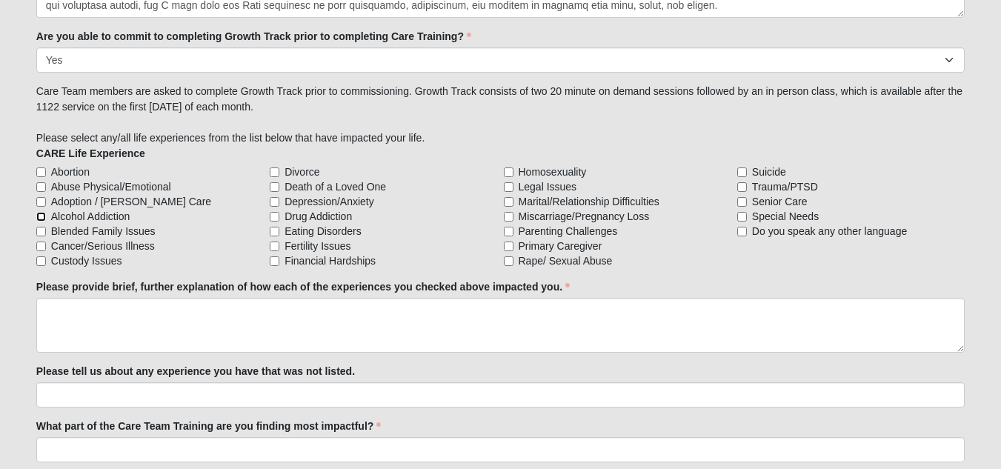
click at [44, 213] on input "Alcohol Addiction" at bounding box center [41, 217] width 10 height 10
checkbox input "true"
click at [38, 246] on input "Cancer/Serious Illness" at bounding box center [41, 247] width 10 height 10
checkbox input "true"
click at [39, 265] on input "Custody Issues" at bounding box center [41, 261] width 10 height 10
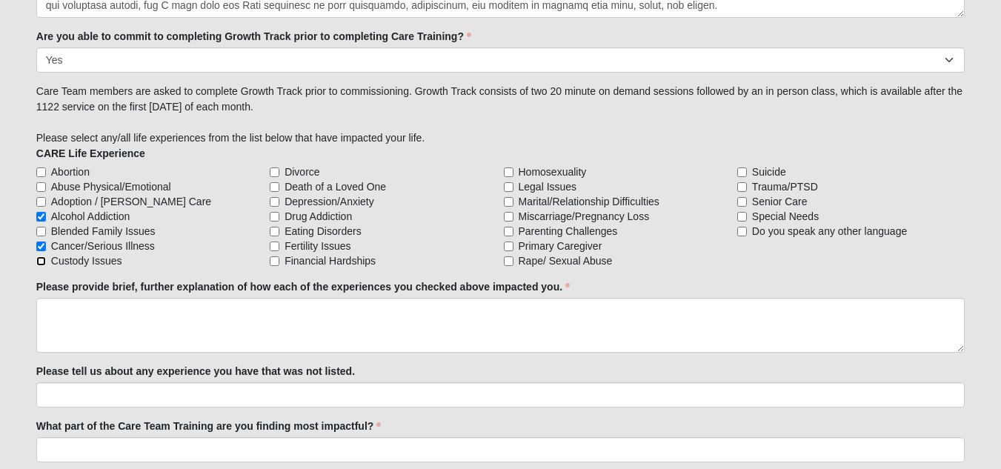
checkbox input "true"
click at [273, 187] on input "Death of a Loved One" at bounding box center [275, 187] width 10 height 10
checkbox input "true"
click at [274, 204] on input "Depression/Anxiety" at bounding box center [275, 202] width 10 height 10
checkbox input "true"
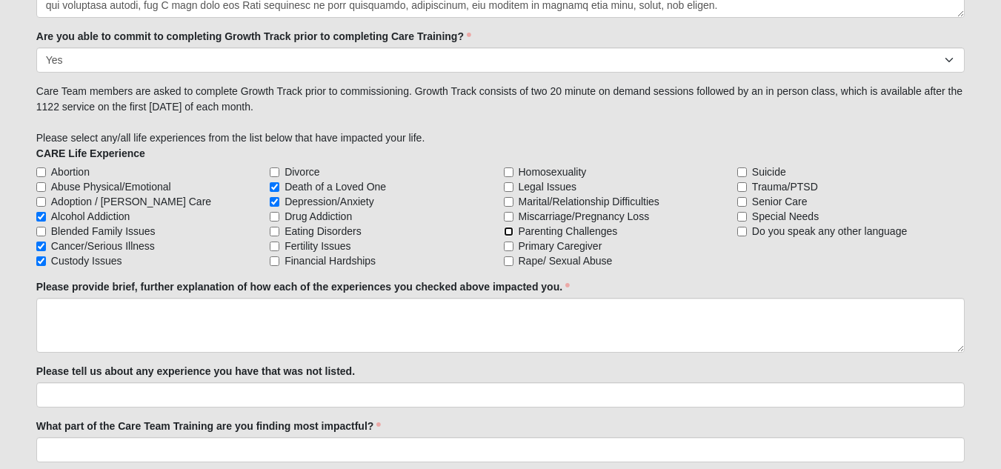
click at [507, 230] on input "Parenting Challenges" at bounding box center [509, 232] width 10 height 10
checkbox input "true"
click at [508, 248] on input "Primary Caregiver" at bounding box center [509, 247] width 10 height 10
checkbox input "true"
click at [508, 263] on input "Rape/ Sexual Abuse" at bounding box center [509, 261] width 10 height 10
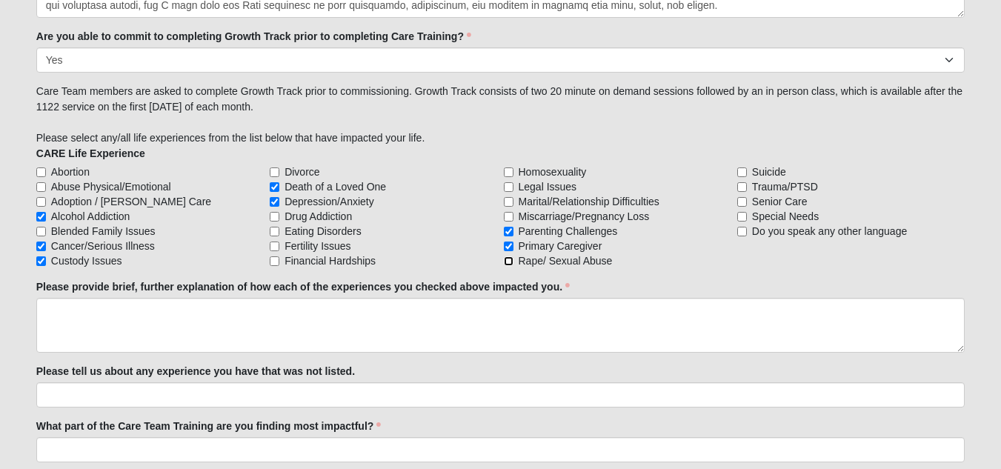
checkbox input "true"
click at [745, 174] on input "Suicide" at bounding box center [742, 172] width 10 height 10
checkbox input "true"
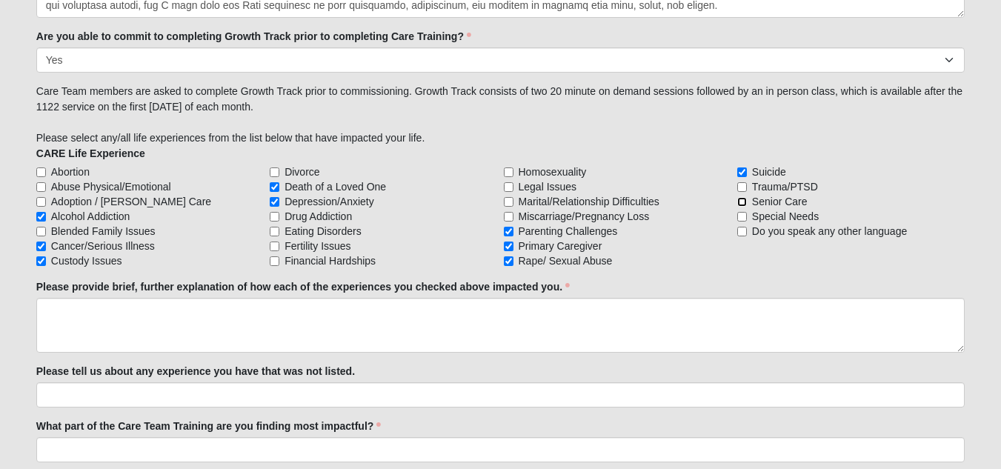
click at [742, 200] on input "Senior Care" at bounding box center [742, 202] width 10 height 10
checkbox input "true"
click at [742, 216] on input "Special Needs" at bounding box center [742, 217] width 10 height 10
checkbox input "true"
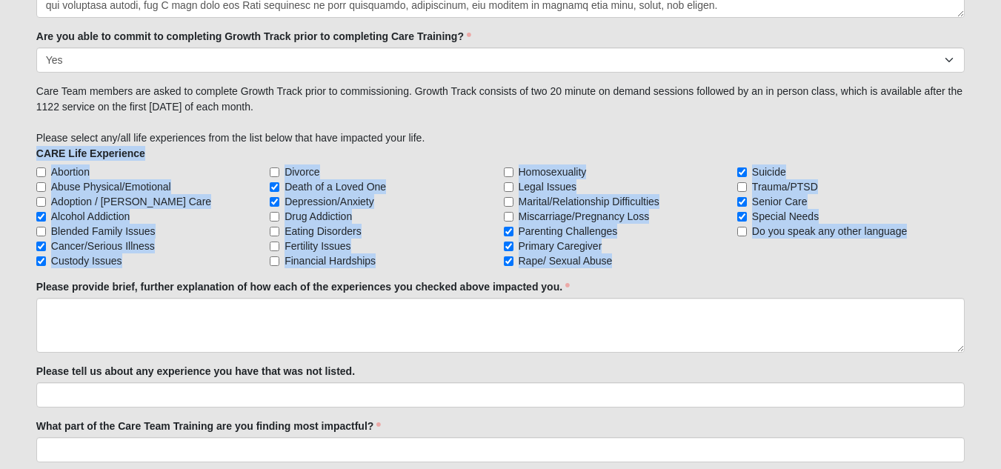
drag, startPoint x: 30, startPoint y: 161, endPoint x: 462, endPoint y: 279, distance: 448.6
copy div "CARE Life Experience Abortion Abuse Physical/Emotional Adoption / [PERSON_NAME]…"
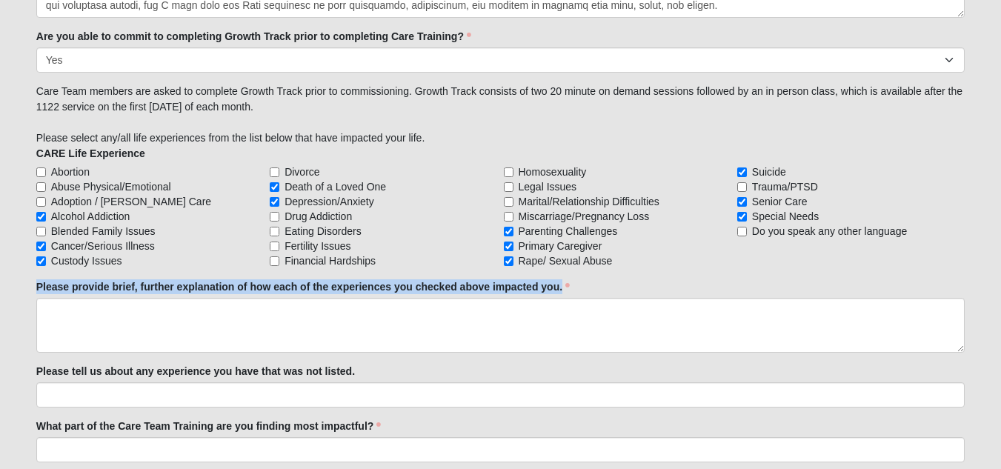
drag, startPoint x: 36, startPoint y: 284, endPoint x: 591, endPoint y: 284, distance: 555.6
click at [591, 284] on div "Please provide brief, further explanation of how each of the experiences you ch…" at bounding box center [500, 315] width 928 height 73
copy label "Please provide brief, further explanation of how each of the experiences you ch…"
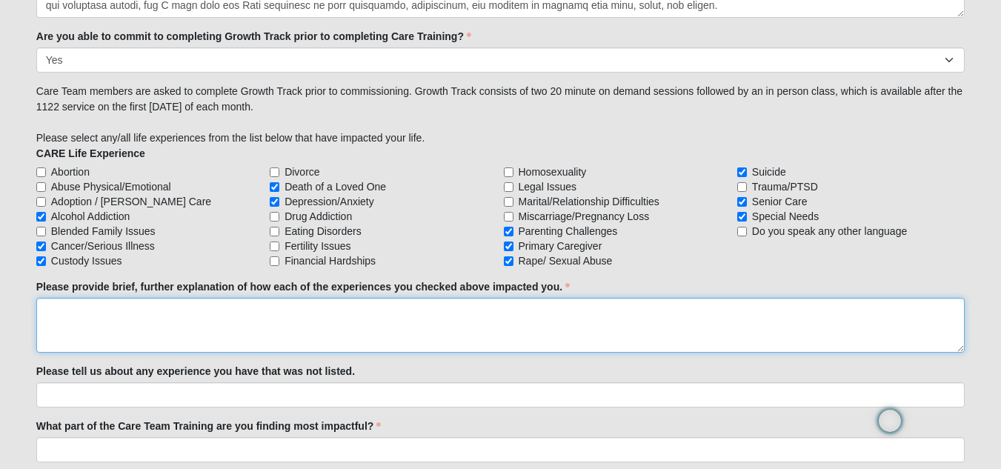
click at [92, 304] on textarea "Please provide brief, further explanation of how each of the experiences you ch…" at bounding box center [500, 325] width 928 height 55
paste textarea "Lore ip dolor sita consectetur adi elitse doeius tem I ut lab etd M aliq enim a…"
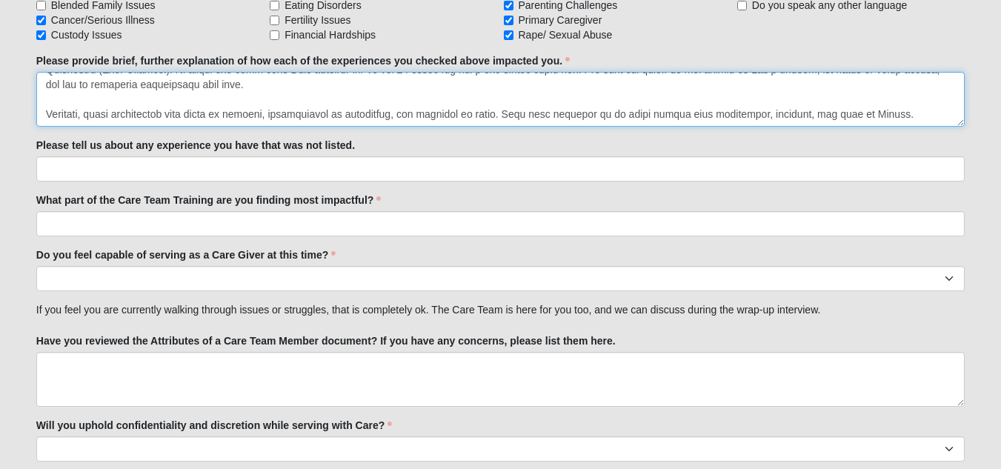
scroll to position [1599, 0]
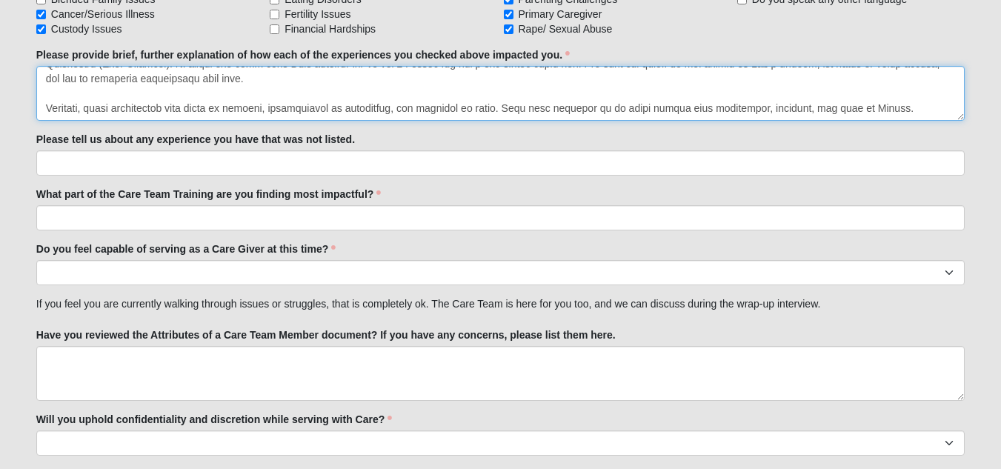
type textarea "Lore ip dolor sita consectetur adi elitse doeius tem I ut lab etd M aliq enim a…"
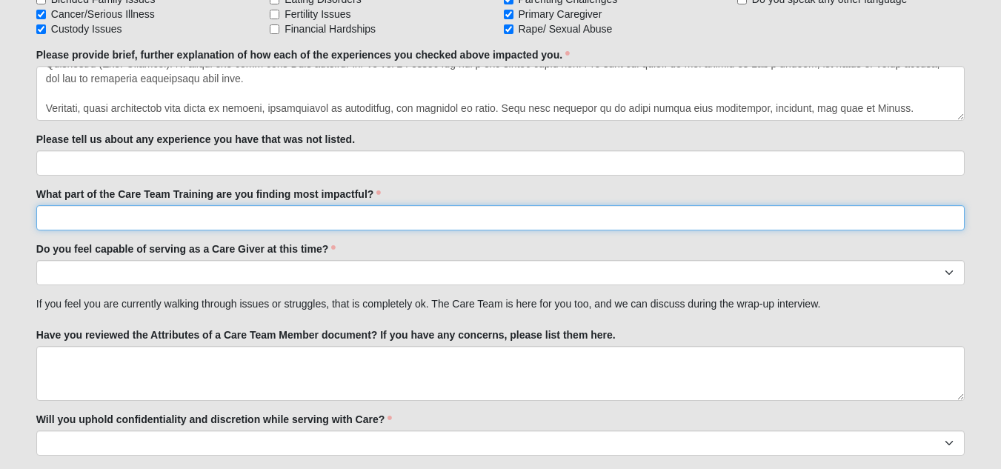
click at [163, 216] on input "What part of the Care Team Training are you finding most impactful?" at bounding box center [500, 217] width 928 height 25
type input "So far all of it. I can relate to all of the things in one way or another."
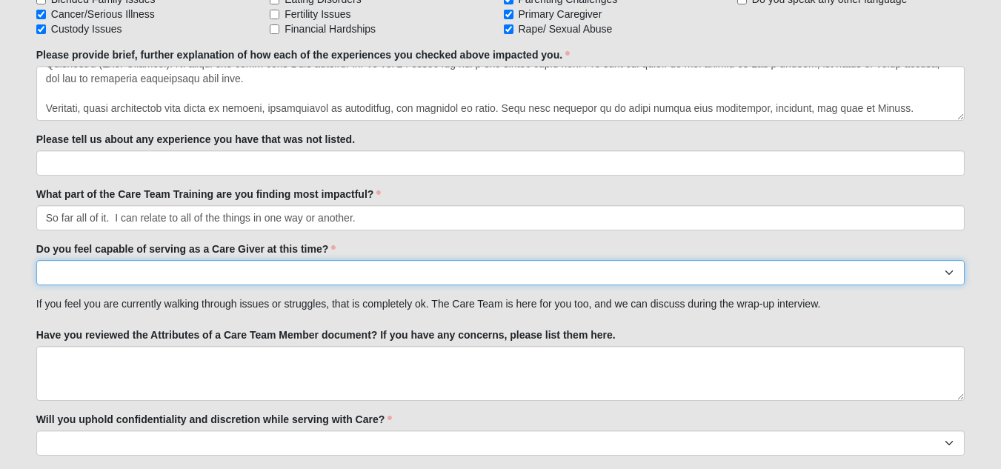
click at [153, 273] on select "No Yes" at bounding box center [500, 272] width 928 height 25
select select "True"
click at [36, 260] on select "No Yes" at bounding box center [500, 272] width 928 height 25
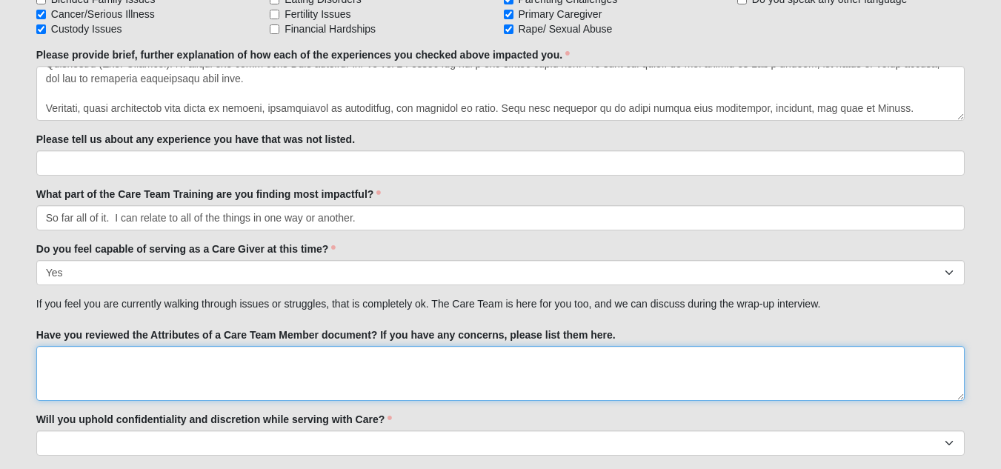
click at [196, 359] on textarea "Have you reviewed the Attributes of a Care Team Member document? If you have an…" at bounding box center [500, 373] width 928 height 55
type textarea "Y"
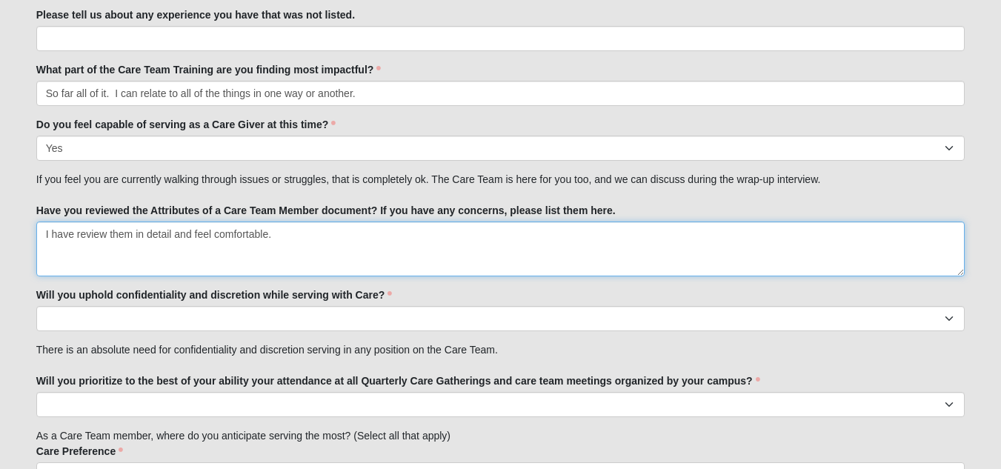
scroll to position [1724, 0]
type textarea "I have review them in detail and feel comfortable."
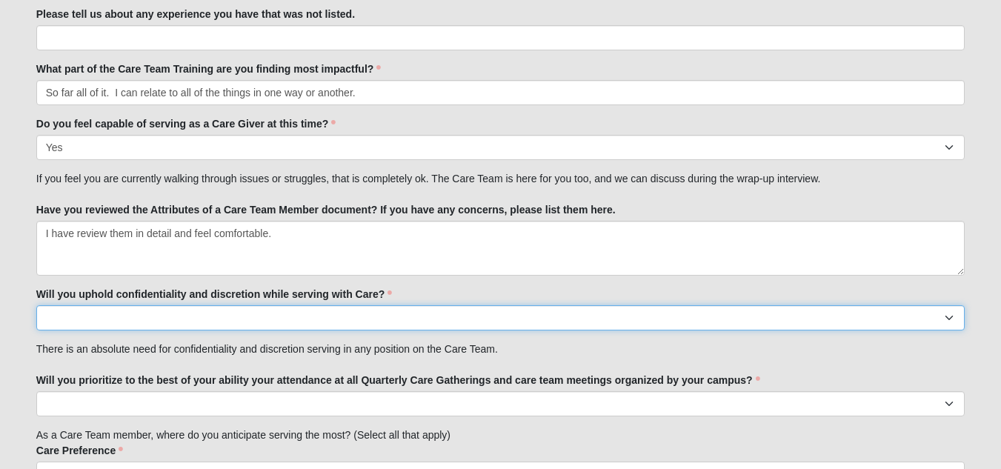
click at [195, 315] on select "No Yes" at bounding box center [500, 317] width 928 height 25
select select "True"
click at [36, 305] on select "No Yes" at bounding box center [500, 317] width 928 height 25
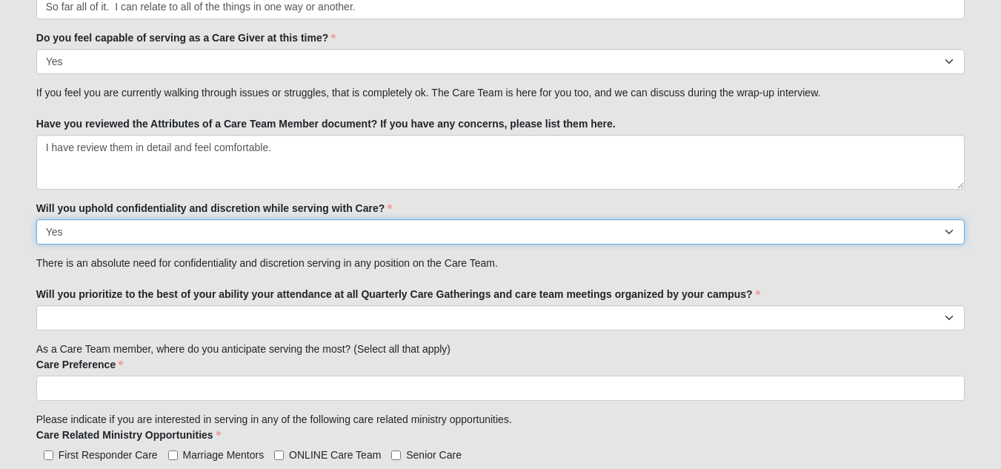
scroll to position [1811, 0]
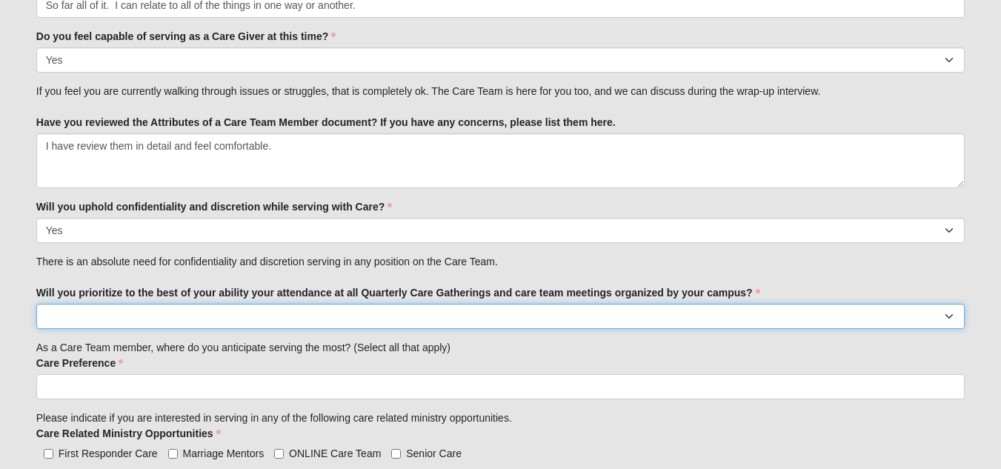
click at [258, 317] on select "No Yes" at bounding box center [500, 316] width 928 height 25
select select "True"
click at [36, 304] on select "No Yes" at bounding box center [500, 316] width 928 height 25
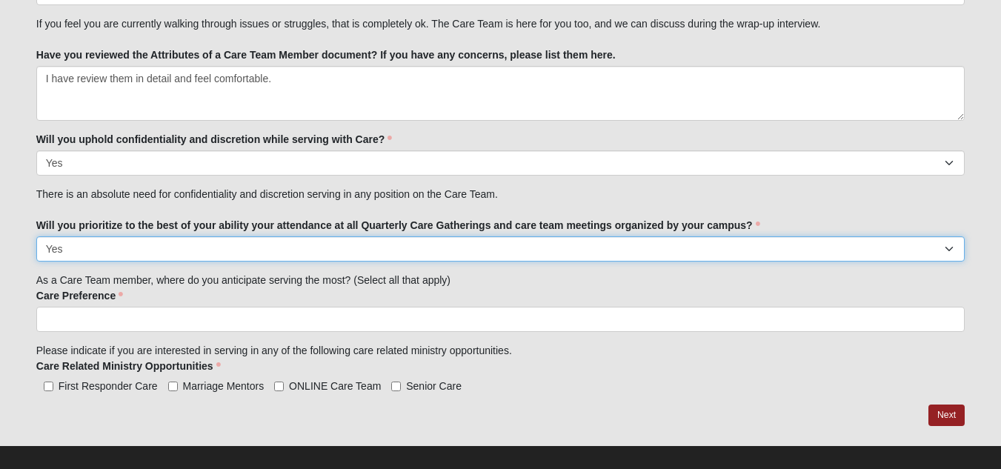
scroll to position [1894, 0]
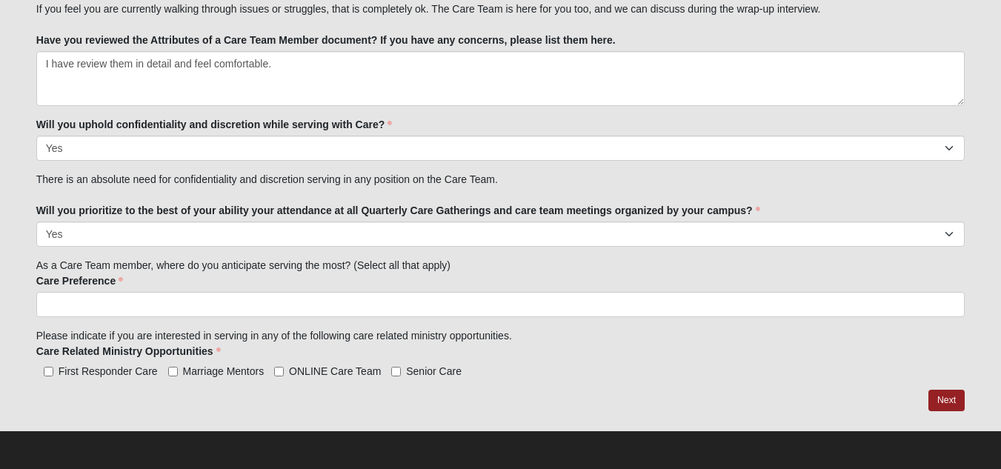
click at [160, 312] on input "search" at bounding box center [100, 305] width 127 height 24
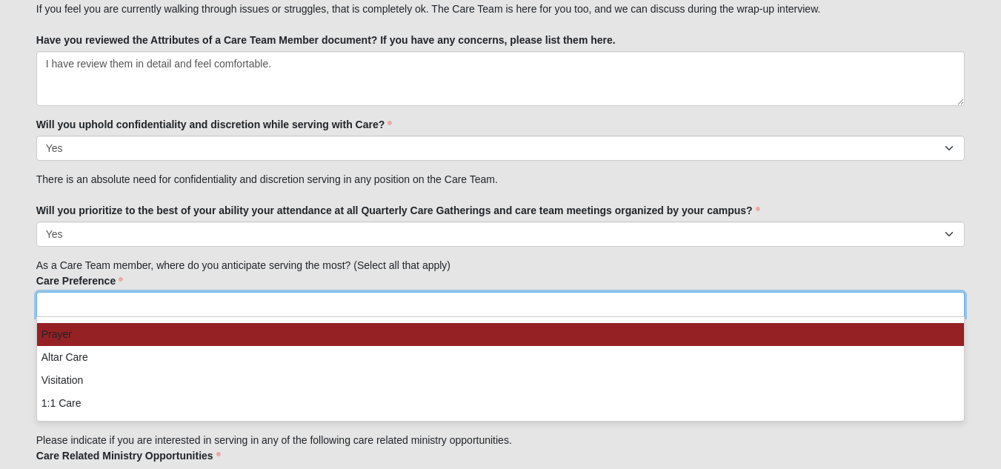
click at [141, 328] on li "Prayer" at bounding box center [500, 334] width 927 height 23
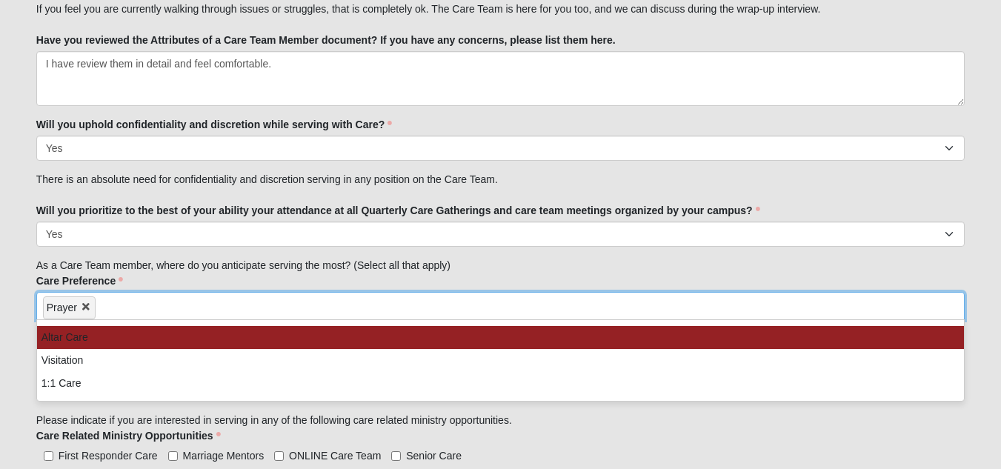
click at [133, 311] on input "search" at bounding box center [159, 305] width 127 height 24
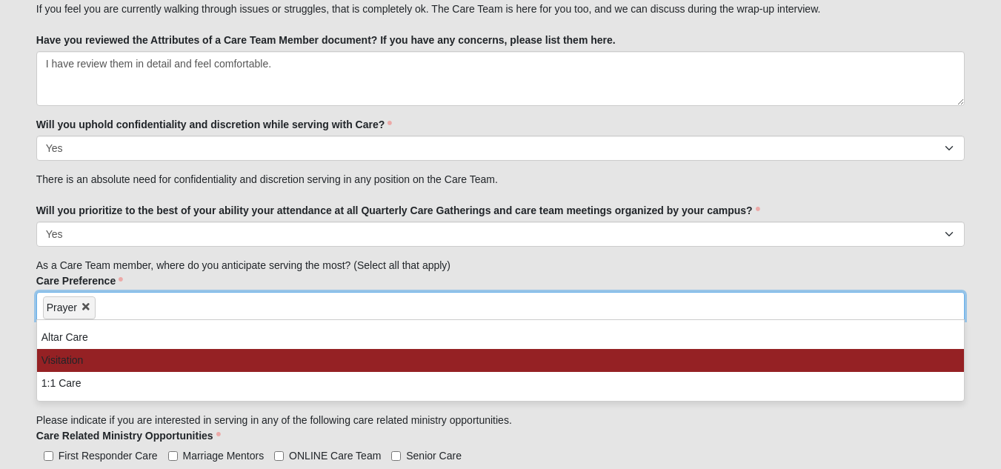
click at [108, 354] on li "Visitation" at bounding box center [500, 360] width 927 height 23
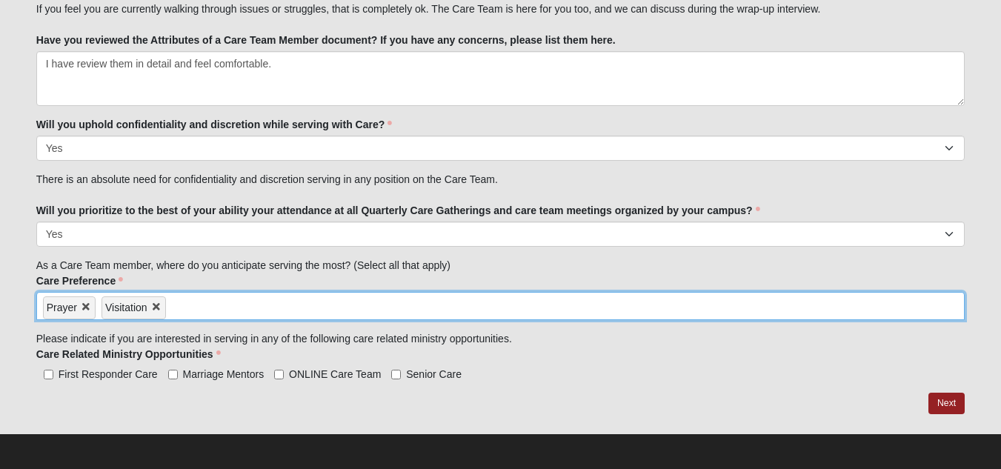
click at [182, 307] on input "search" at bounding box center [229, 305] width 127 height 24
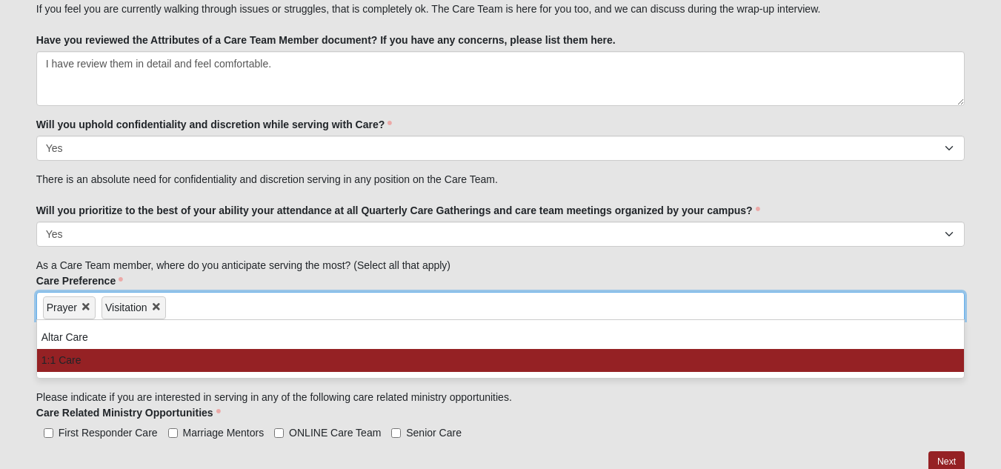
click at [101, 361] on li "1:1 Care" at bounding box center [500, 360] width 927 height 23
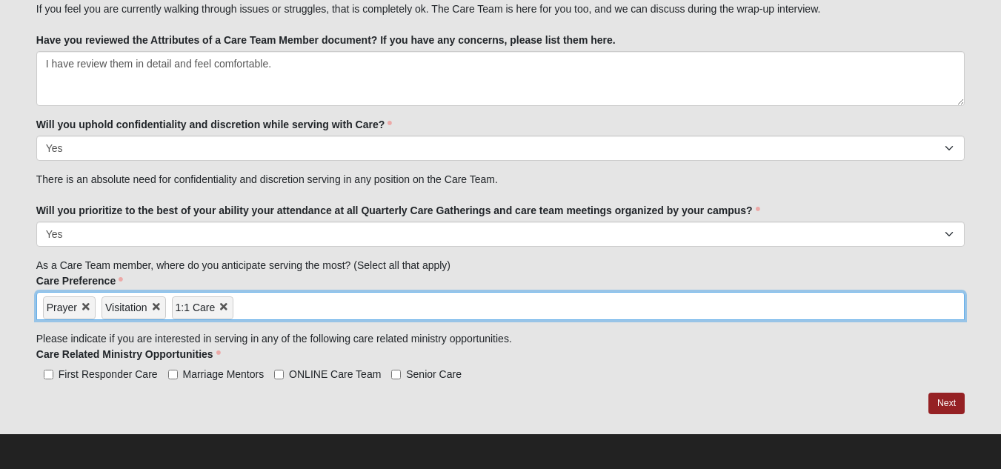
click at [262, 305] on input "search" at bounding box center [296, 305] width 127 height 24
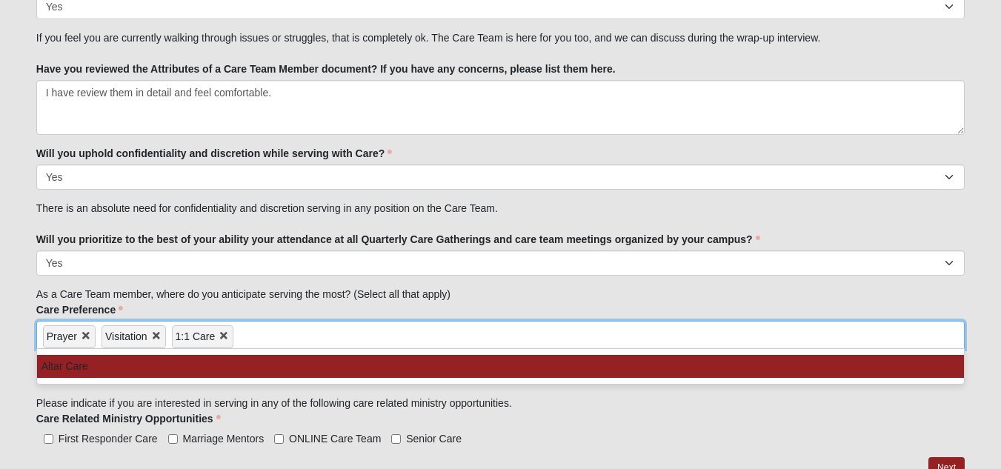
scroll to position [1864, 0]
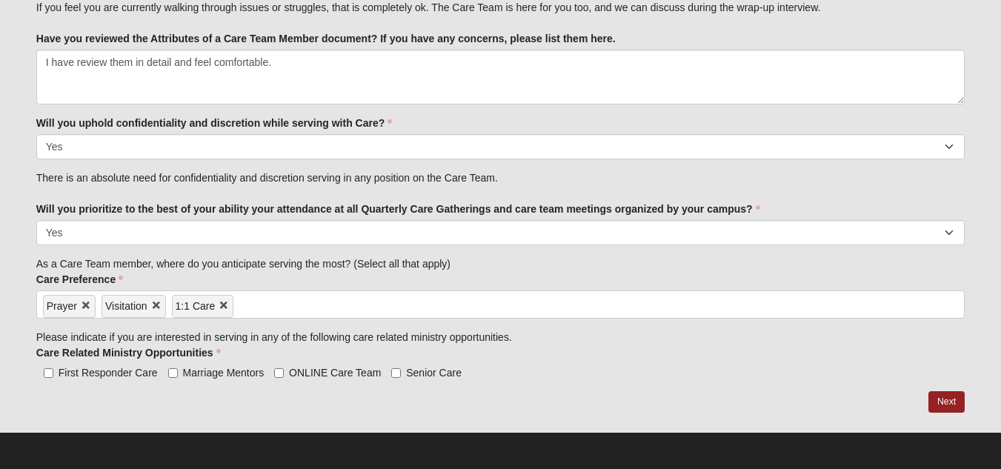
scroll to position [1897, 0]
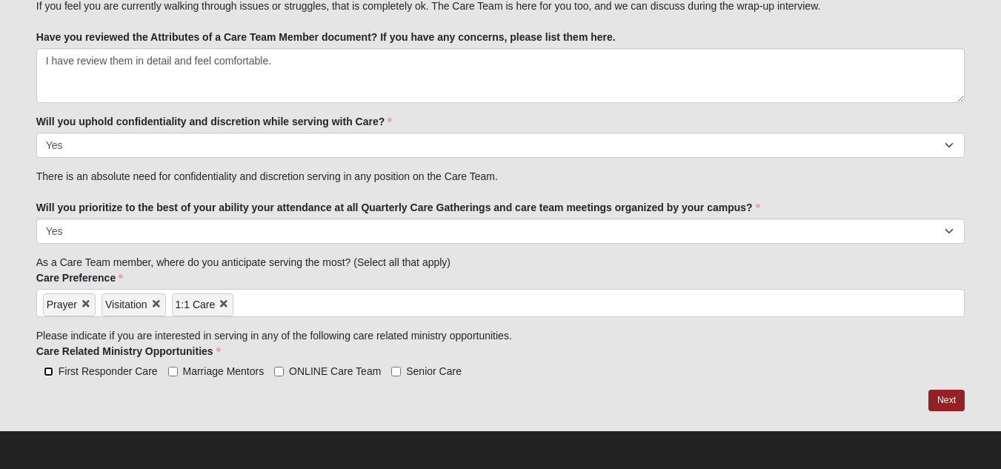
click at [52, 373] on input "First Responder Care" at bounding box center [49, 372] width 10 height 10
checkbox input "true"
click at [280, 373] on input "ONLINE Care Team" at bounding box center [279, 372] width 10 height 10
checkbox input "true"
click at [394, 370] on input "Senior Care" at bounding box center [396, 372] width 10 height 10
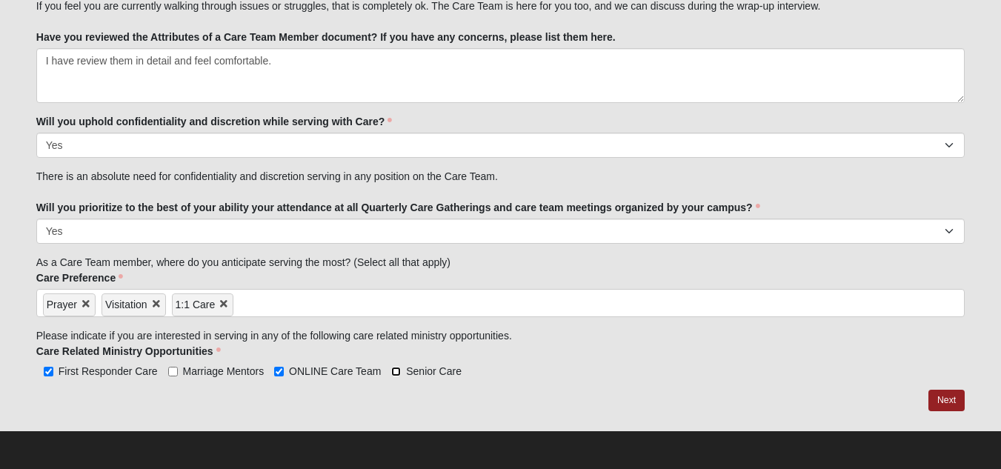
checkbox input "true"
click at [939, 403] on link "Next" at bounding box center [946, 400] width 36 height 21
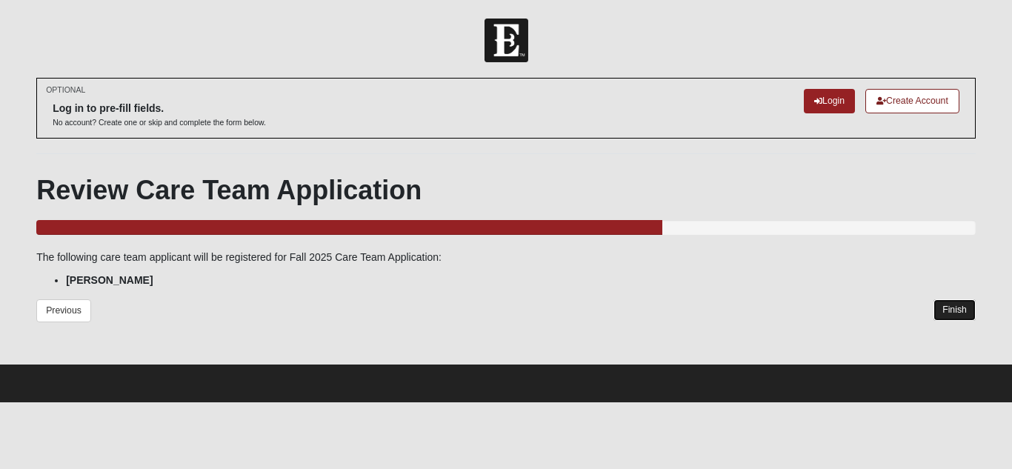
click at [956, 302] on link "Finish" at bounding box center [954, 309] width 42 height 21
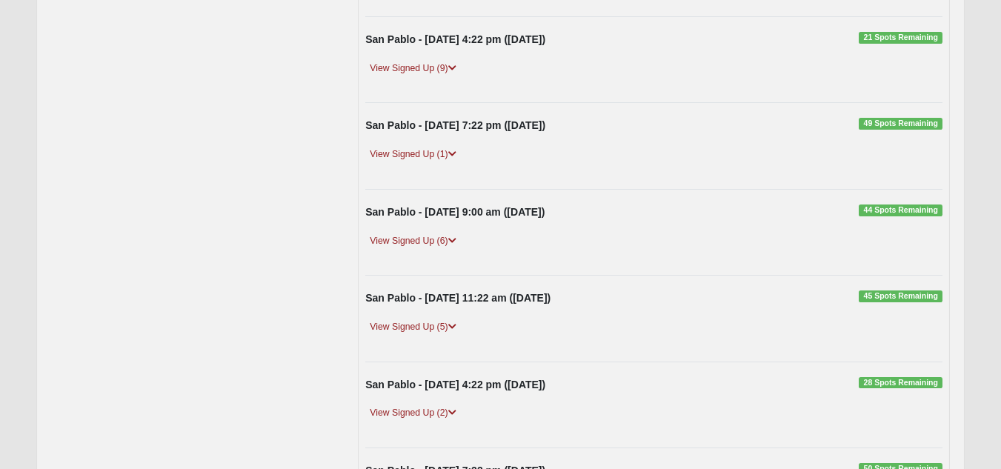
scroll to position [386, 0]
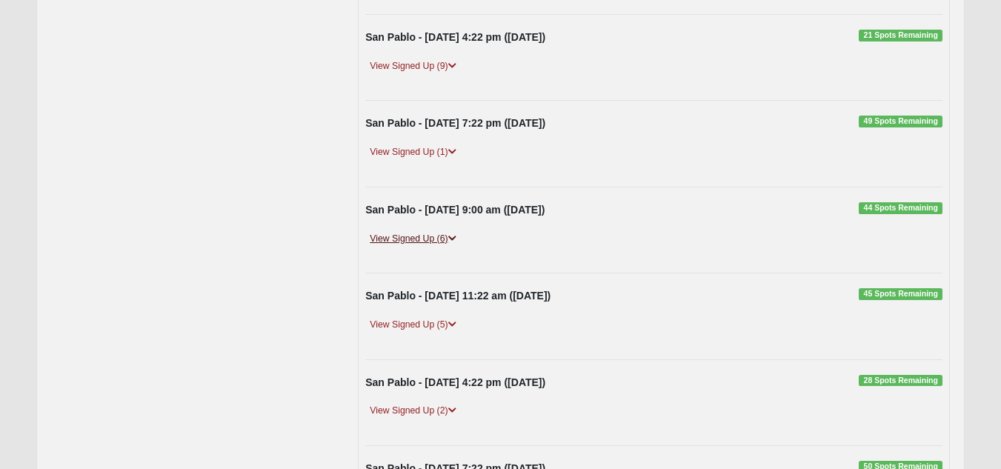
click at [454, 239] on icon at bounding box center [452, 238] width 8 height 9
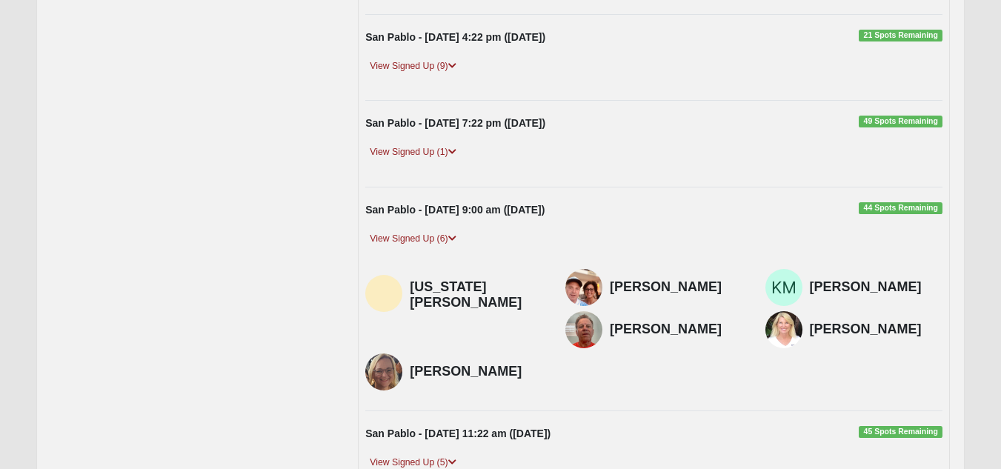
click at [895, 208] on span "44 Spots Remaining" at bounding box center [901, 208] width 84 height 12
click at [893, 205] on span "44 Spots Remaining" at bounding box center [901, 208] width 84 height 12
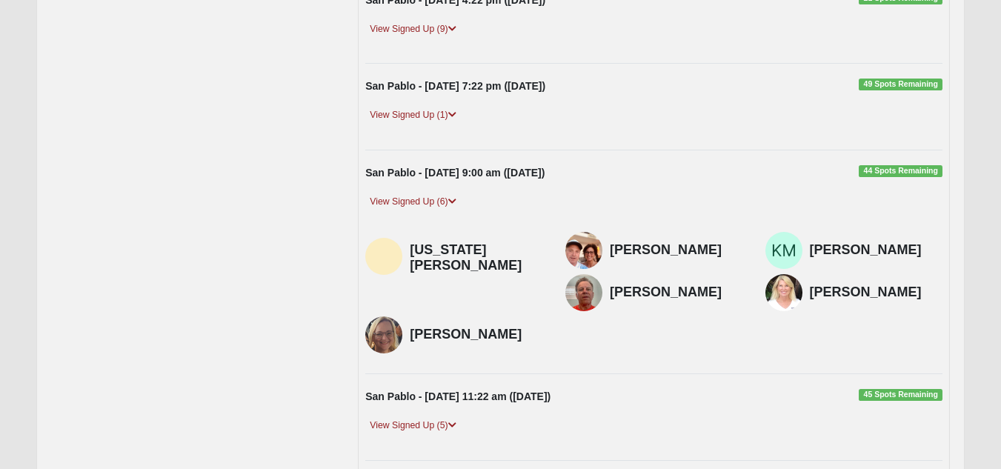
scroll to position [410, 0]
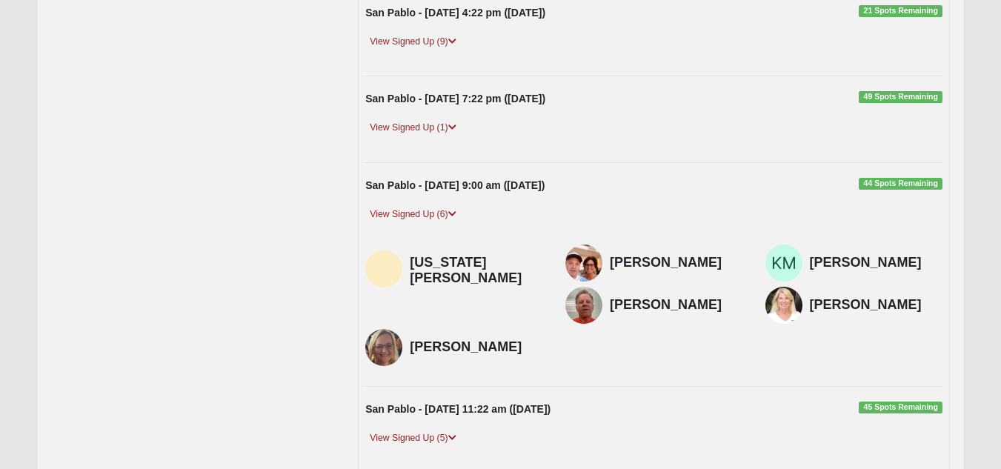
click at [913, 184] on span "44 Spots Remaining" at bounding box center [901, 184] width 84 height 12
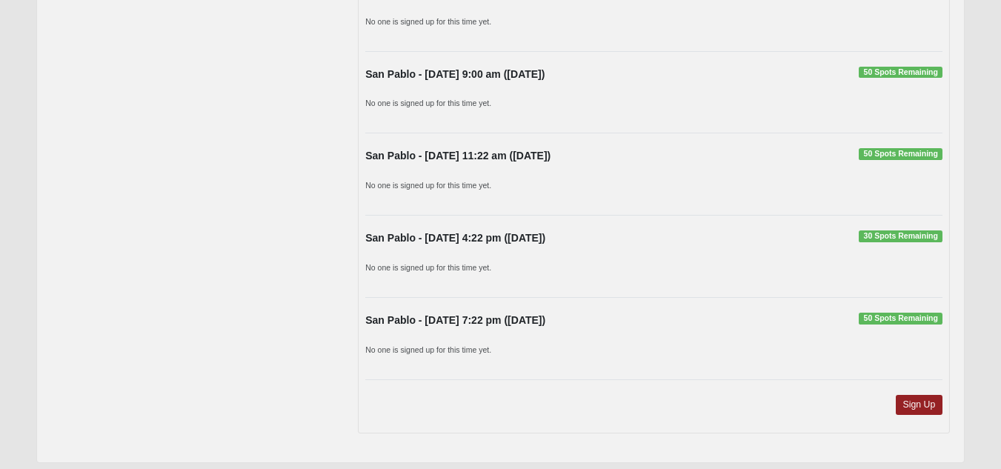
scroll to position [1339, 0]
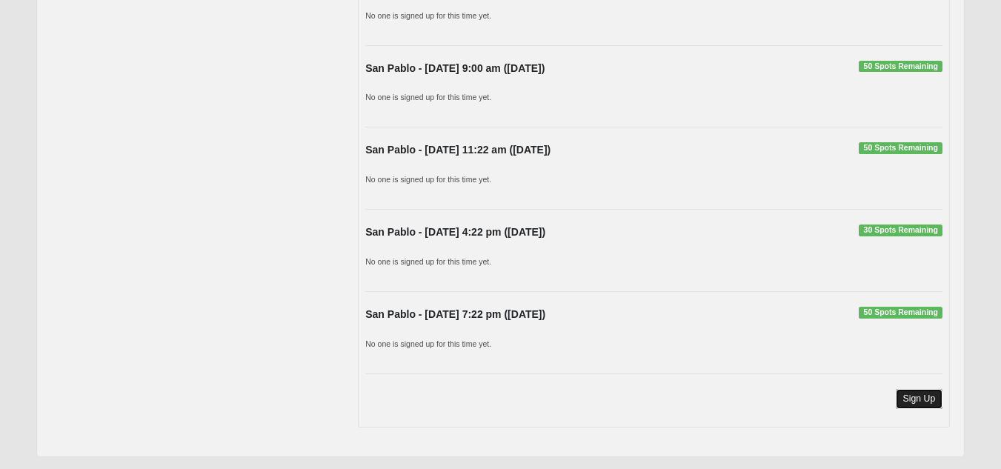
click at [918, 389] on link "Sign Up" at bounding box center [919, 399] width 47 height 20
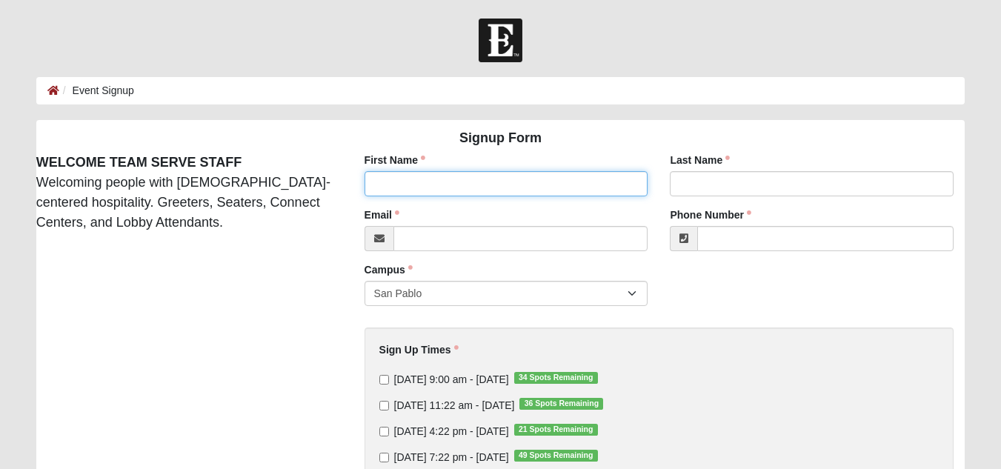
click at [574, 184] on input "First Name" at bounding box center [506, 183] width 284 height 25
type input "[PERSON_NAME]"
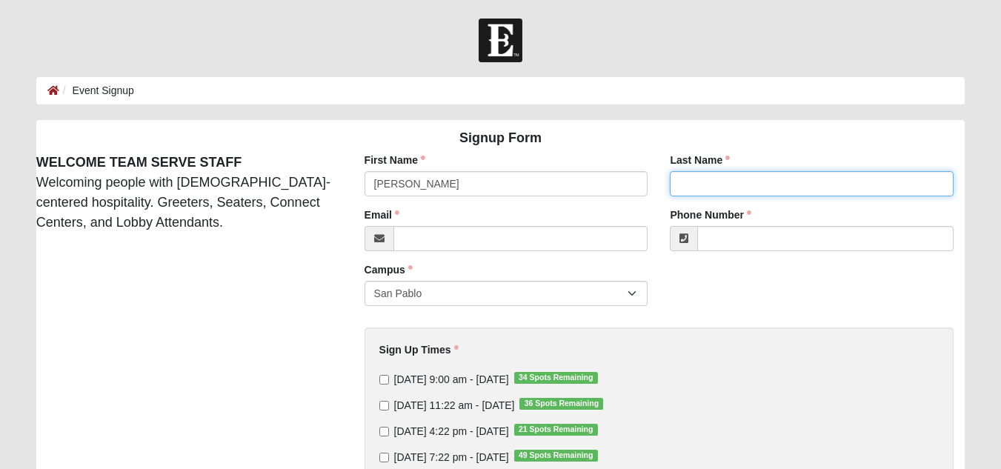
type input "[PERSON_NAME]"
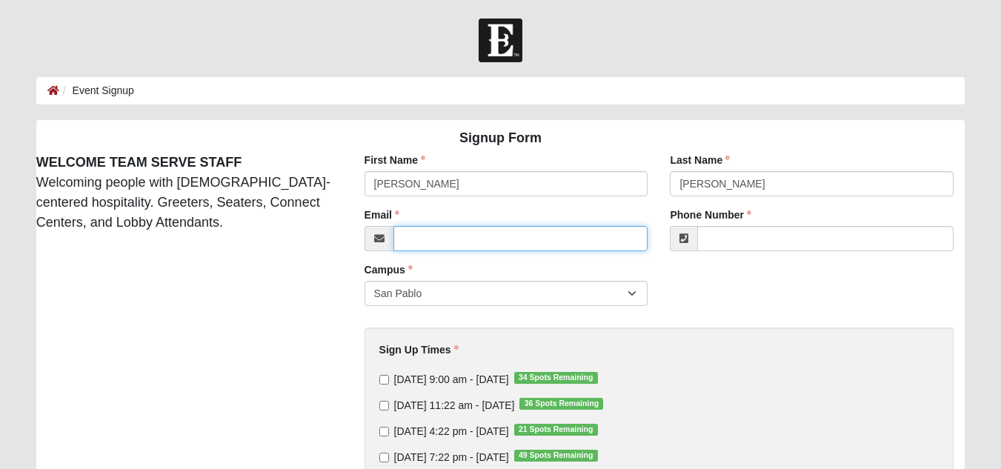
type input "[EMAIL_ADDRESS][DOMAIN_NAME]"
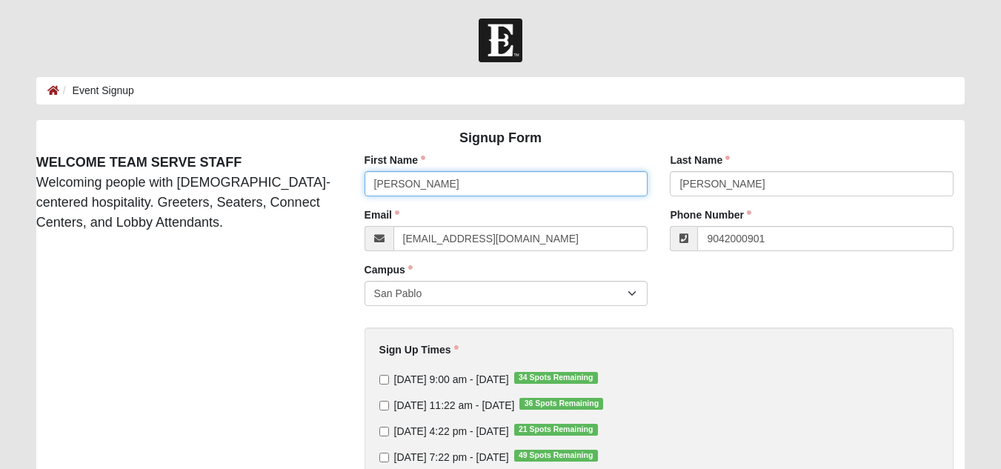
type input "[PHONE_NUMBER]"
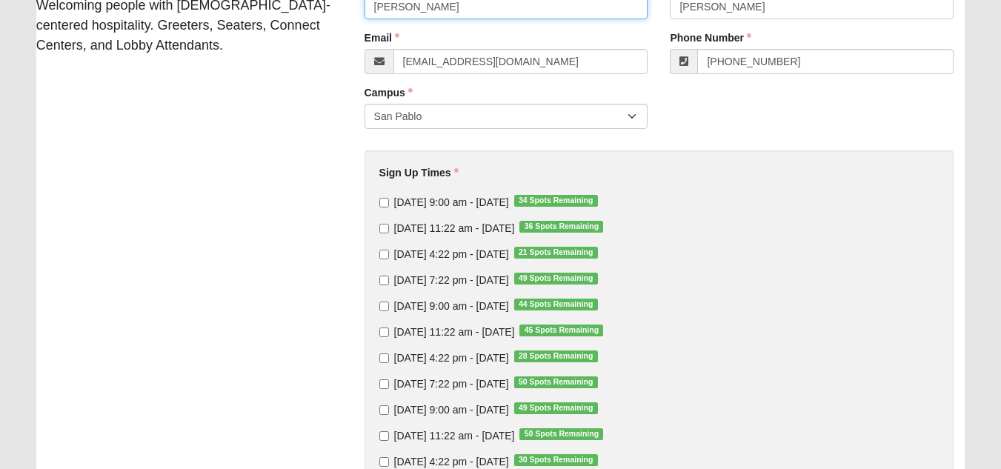
scroll to position [179, 0]
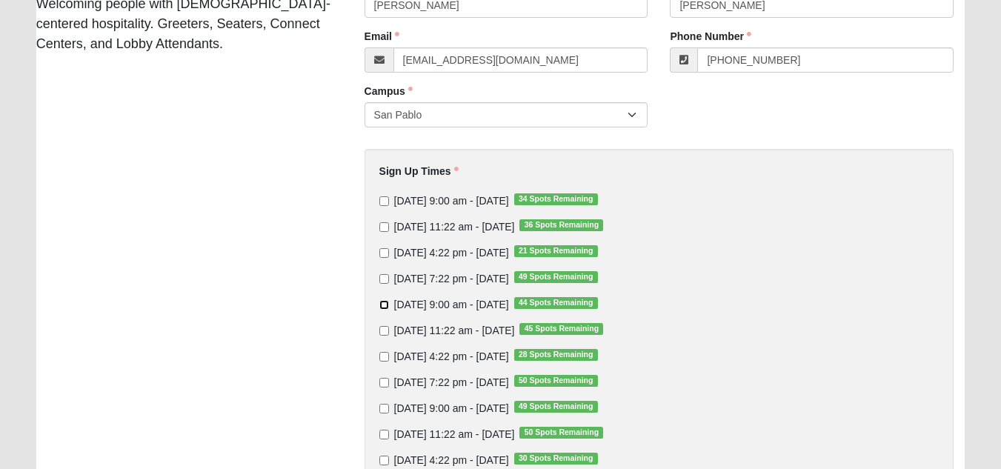
click at [384, 305] on input "Sunday 9:00 am - Oct 12 2025 44 Spots Remaining" at bounding box center [384, 305] width 10 height 10
checkbox input "true"
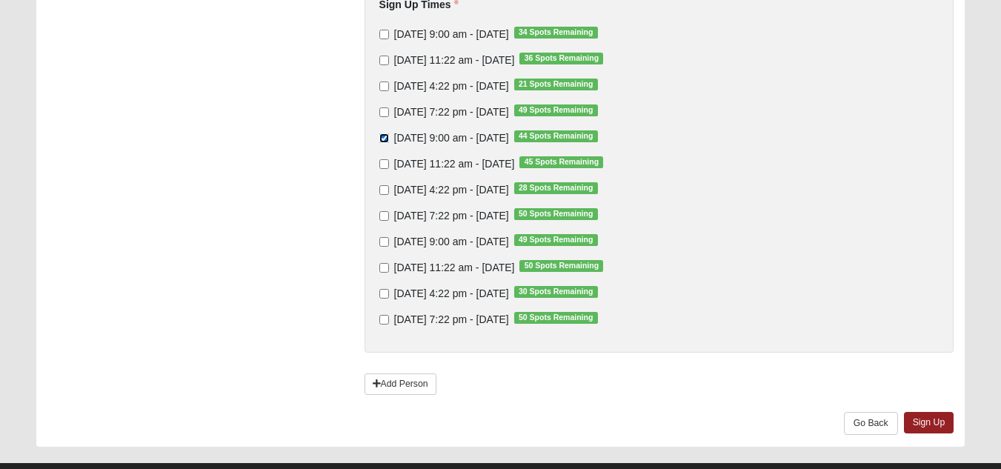
scroll to position [377, 0]
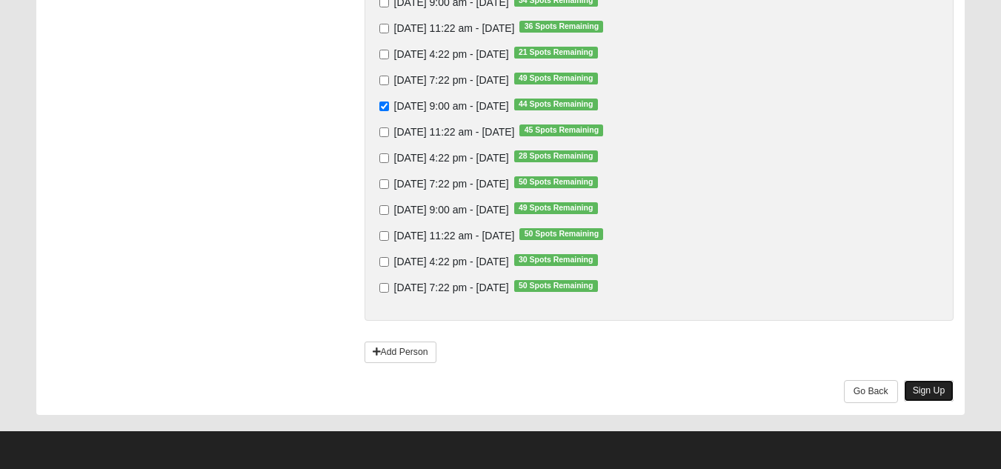
click at [929, 392] on link "Sign Up" at bounding box center [929, 390] width 50 height 21
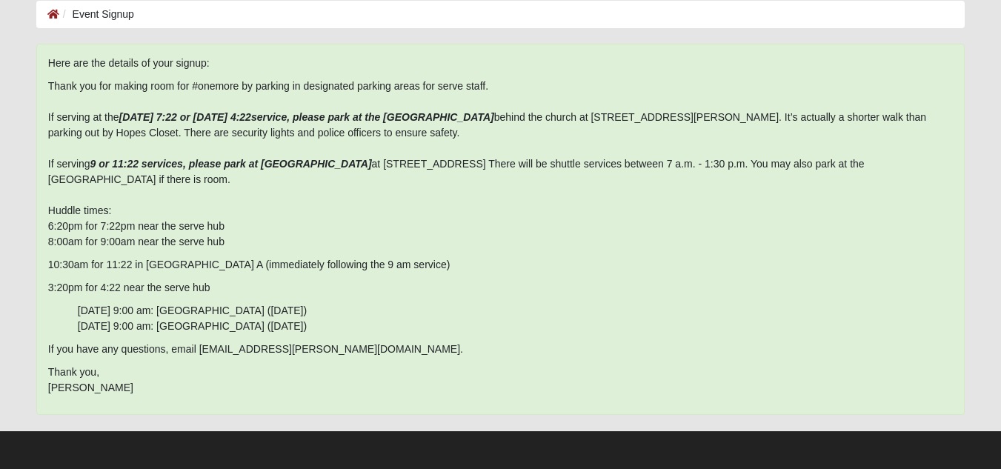
scroll to position [0, 0]
